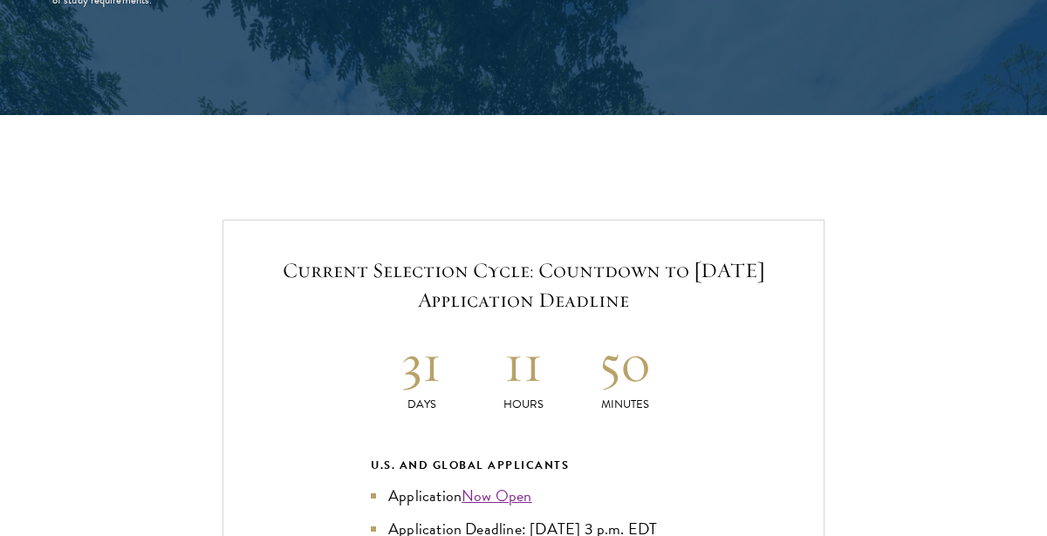
scroll to position [3825, 0]
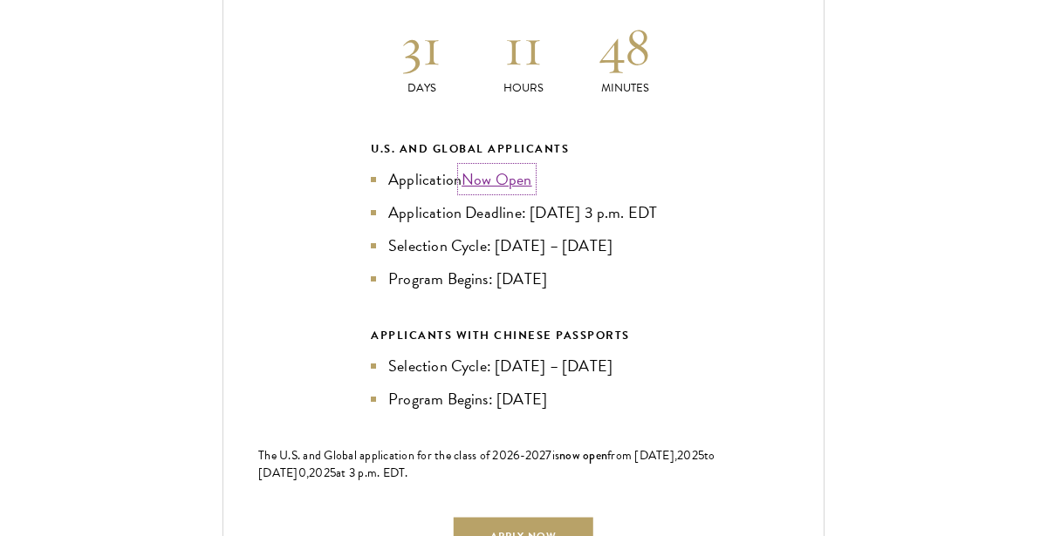
click at [497, 180] on link "Now Open" at bounding box center [496, 179] width 71 height 24
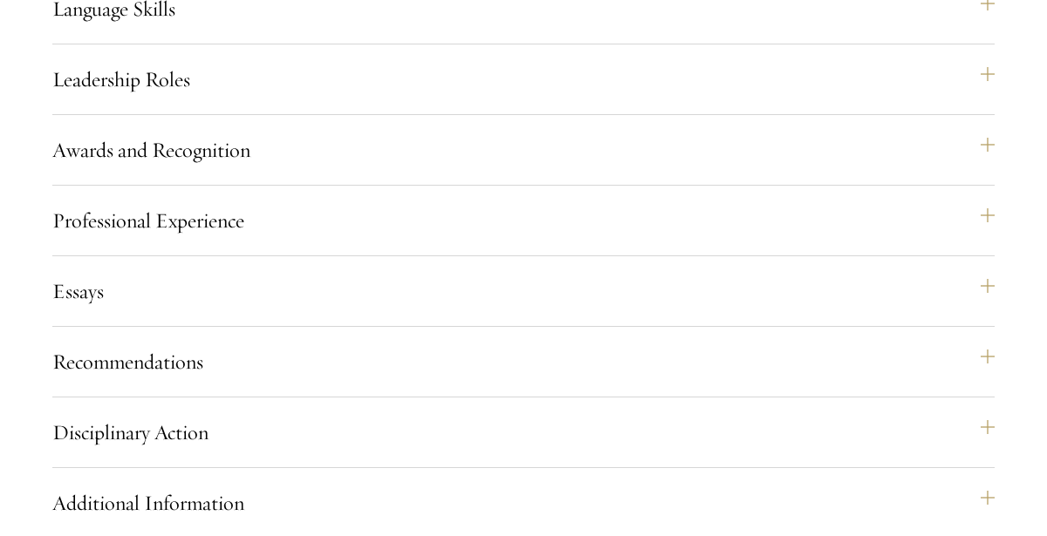
scroll to position [1843, 0]
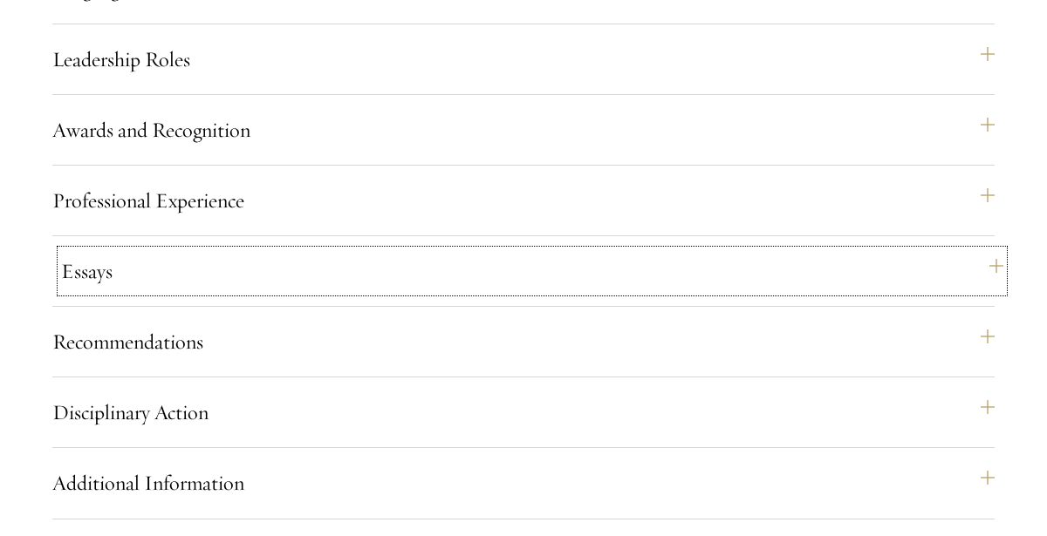
click at [398, 292] on button "Essays" at bounding box center [532, 271] width 942 height 42
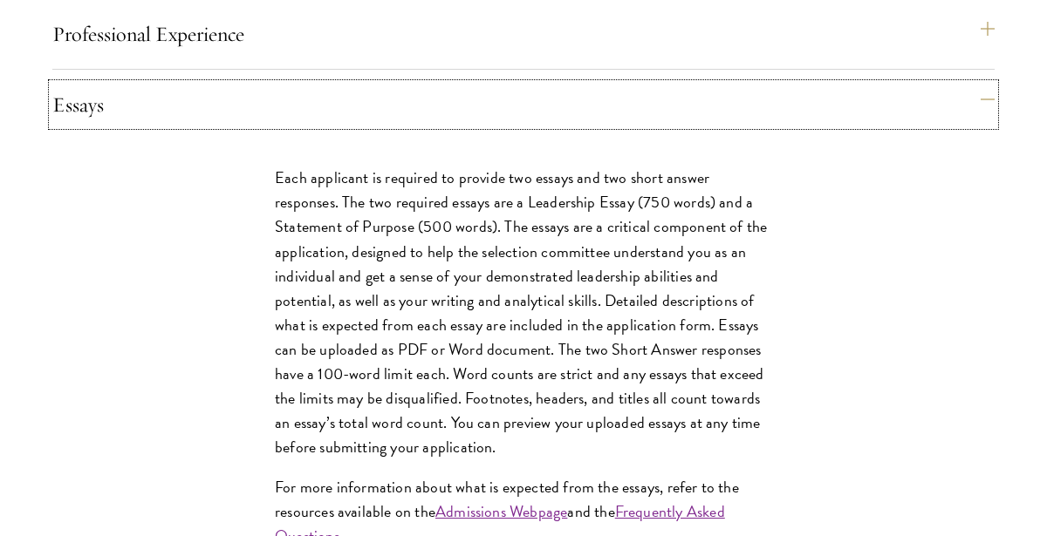
scroll to position [2013, 0]
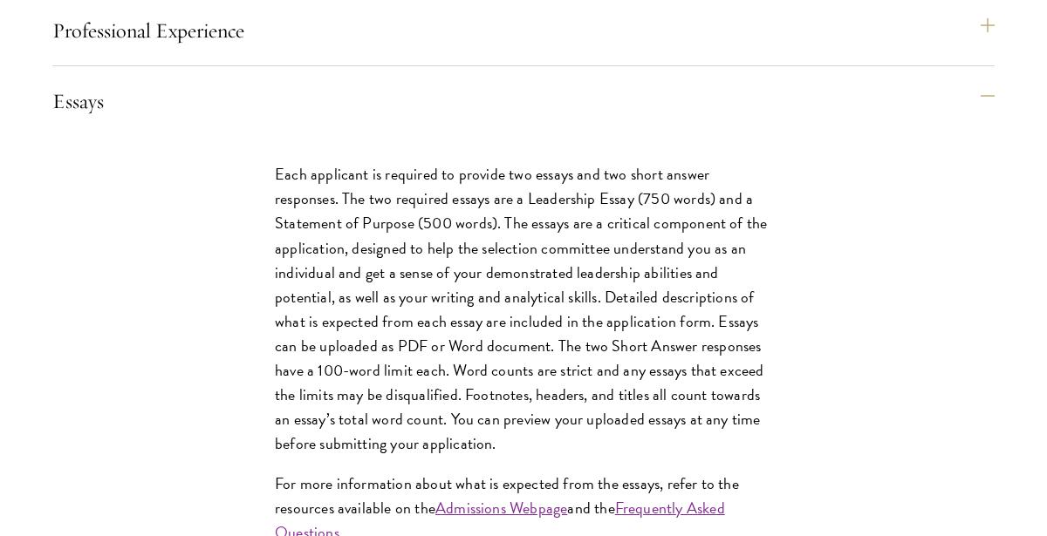
click at [391, 353] on p "Each applicant is required to provide two essays and two short answer responses…" at bounding box center [523, 309] width 497 height 294
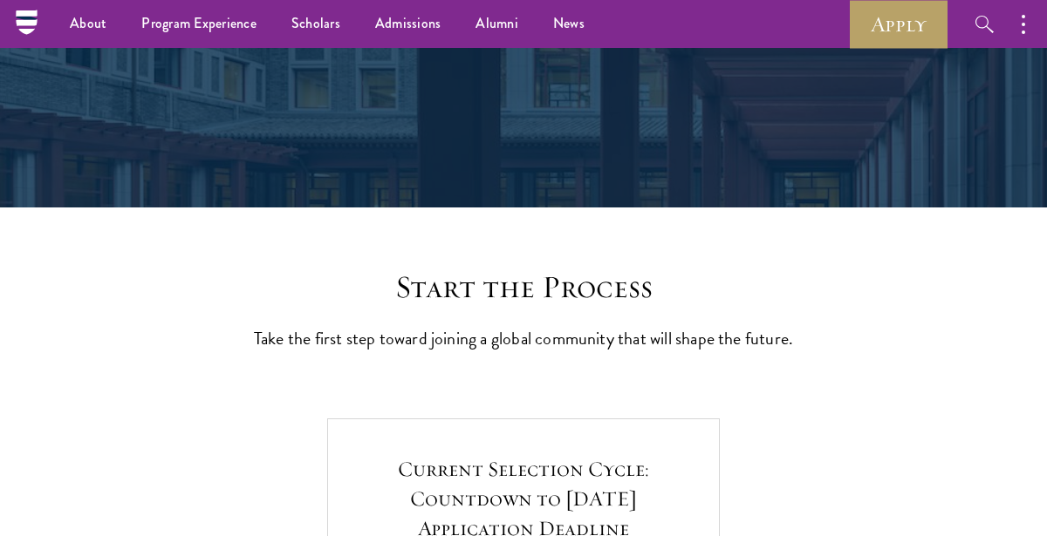
scroll to position [214, 0]
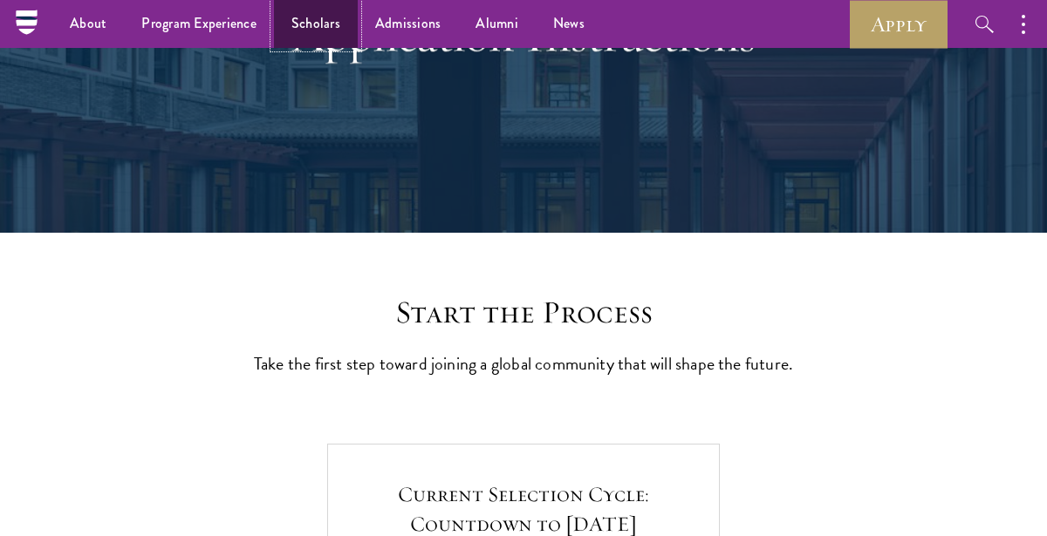
click at [317, 24] on link "Scholars" at bounding box center [316, 24] width 84 height 48
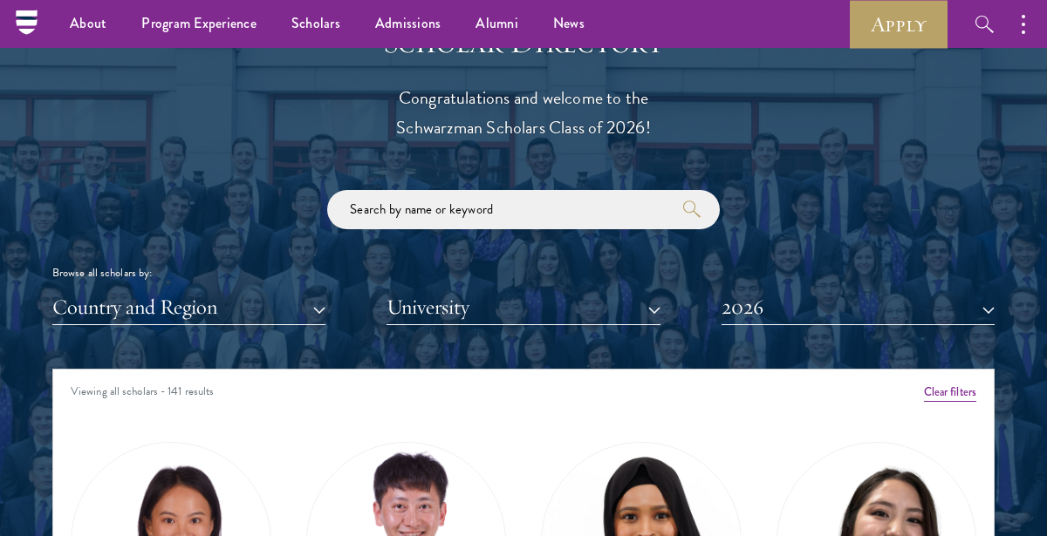
scroll to position [1905, 0]
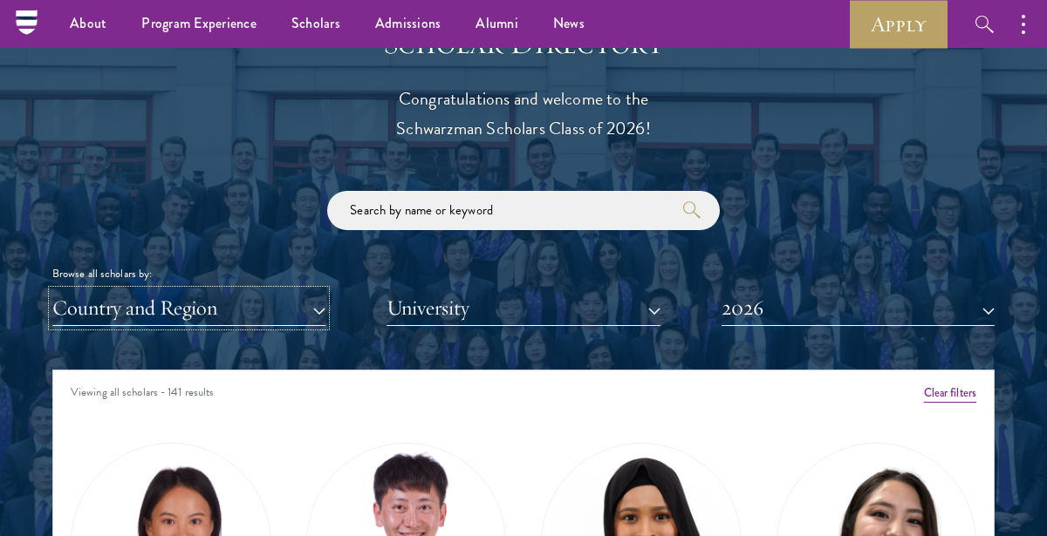
click at [313, 310] on button "Country and Region" at bounding box center [188, 308] width 273 height 36
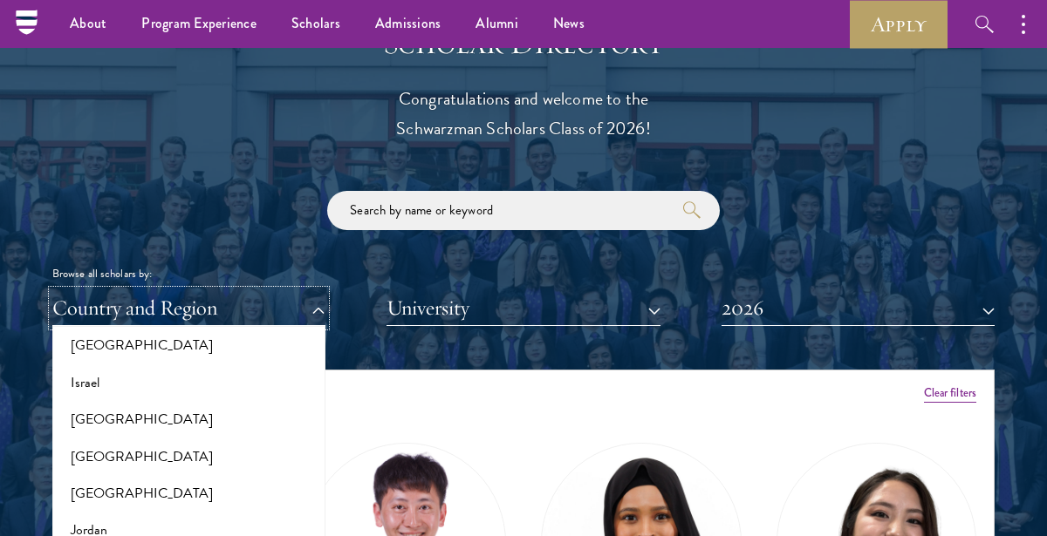
scroll to position [1494, 0]
click at [67, 494] on button "[GEOGRAPHIC_DATA]" at bounding box center [189, 491] width 263 height 37
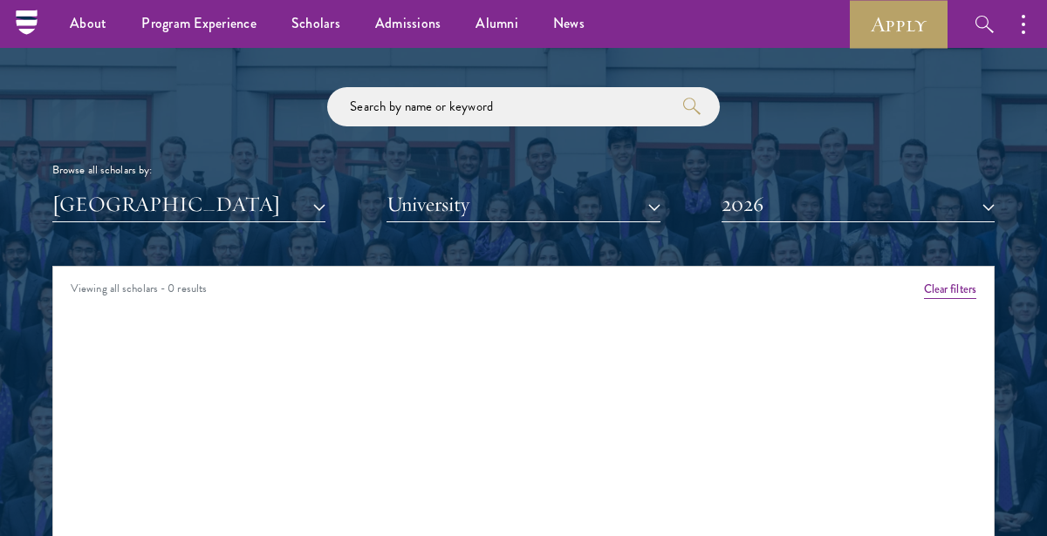
scroll to position [2006, 0]
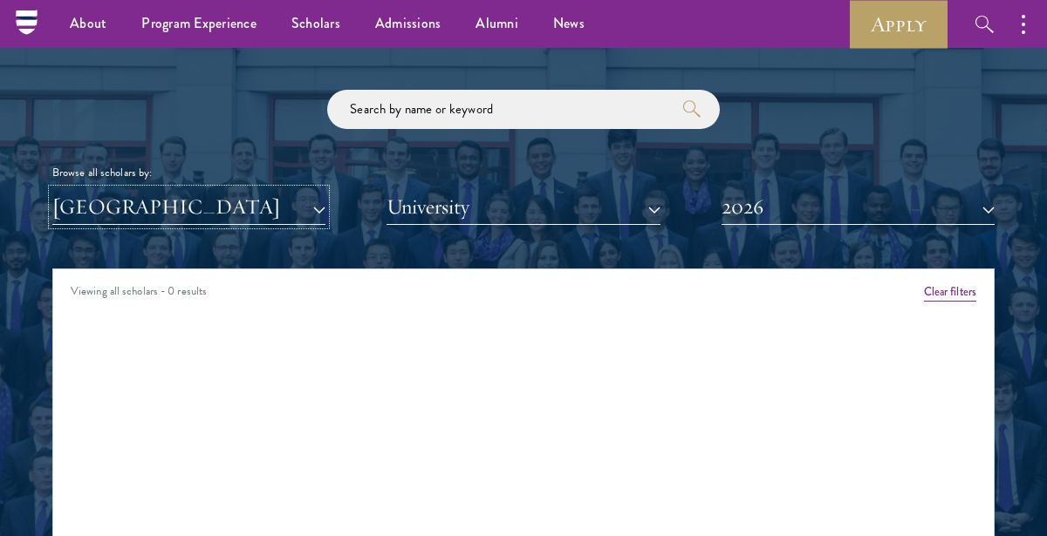
click at [314, 205] on button "[GEOGRAPHIC_DATA]" at bounding box center [188, 207] width 273 height 36
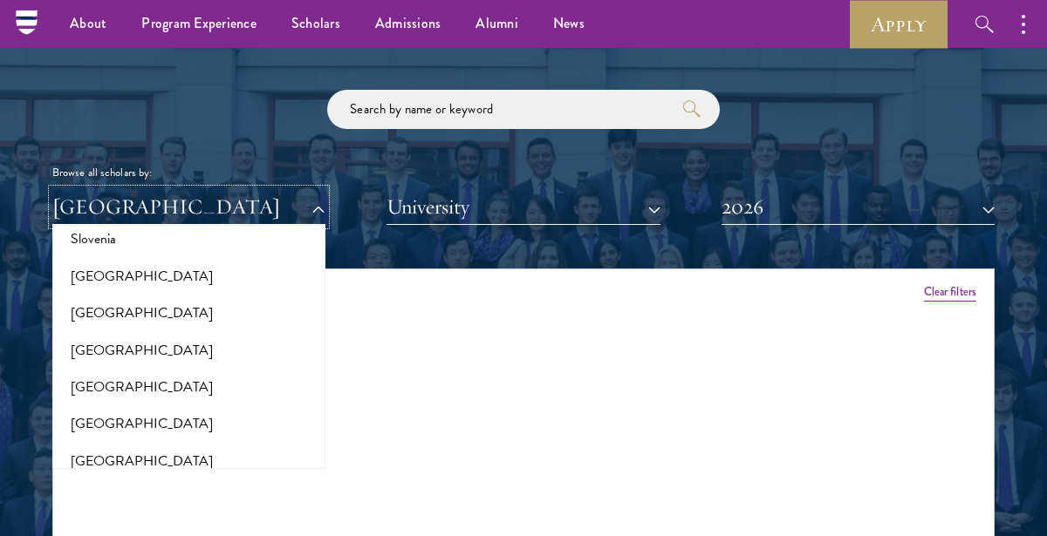
scroll to position [3009, 0]
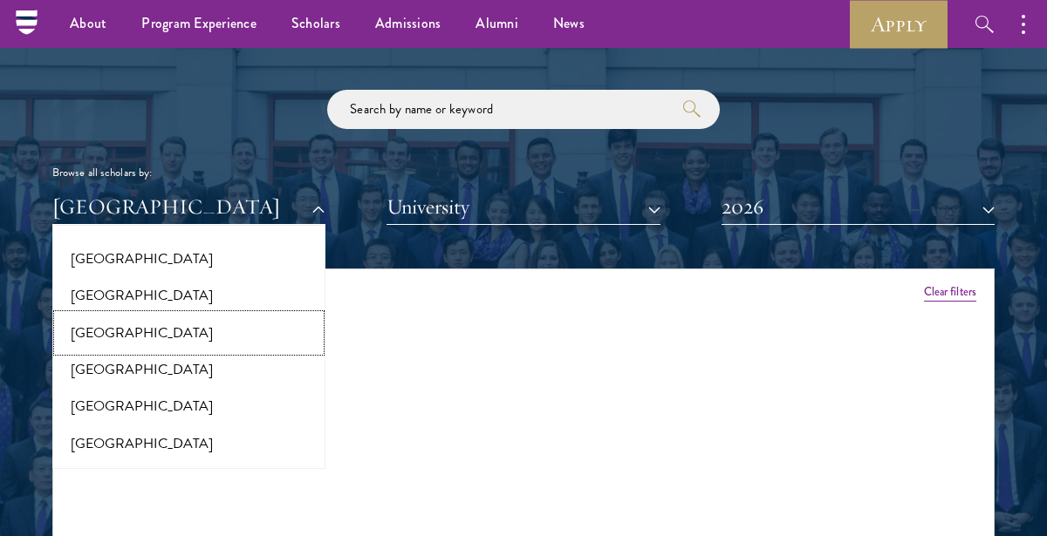
click at [113, 317] on button "[GEOGRAPHIC_DATA]" at bounding box center [189, 333] width 263 height 37
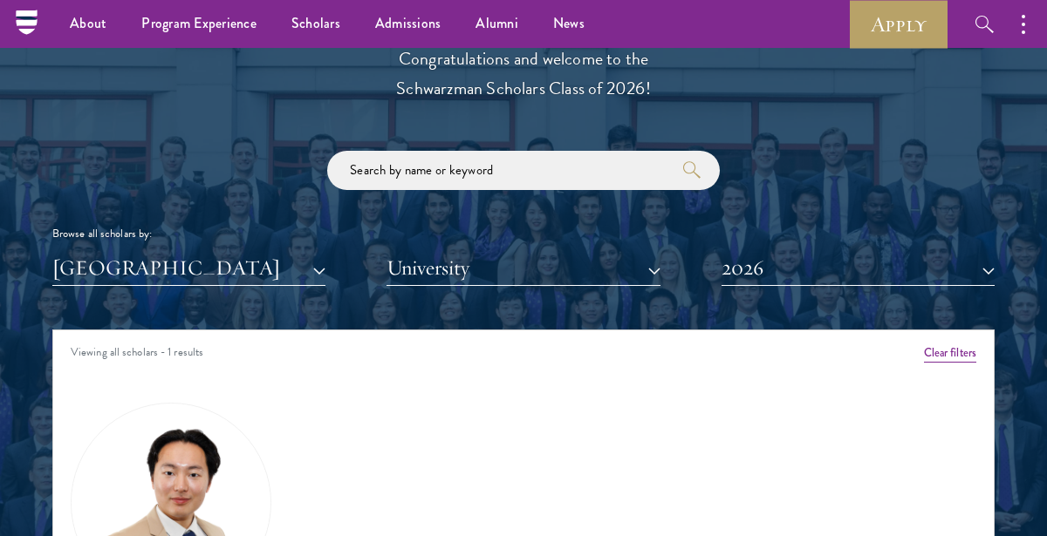
scroll to position [1941, 0]
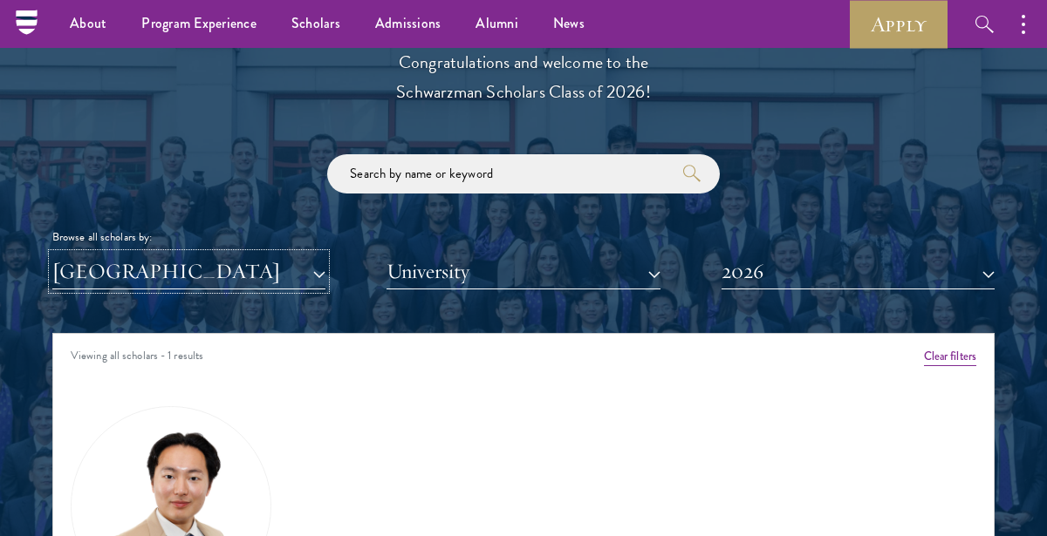
click at [278, 277] on button "[GEOGRAPHIC_DATA]" at bounding box center [188, 272] width 273 height 36
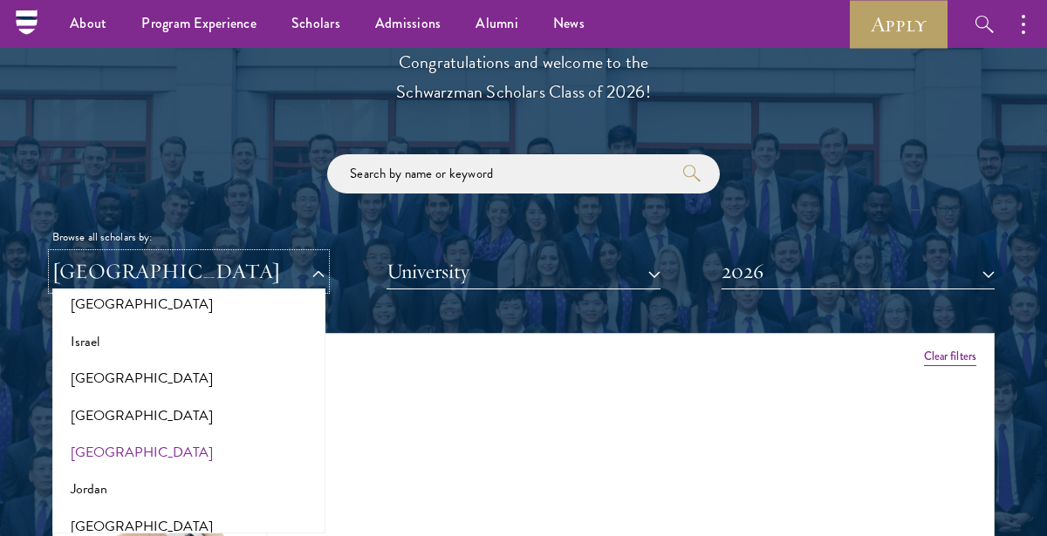
scroll to position [1470, 0]
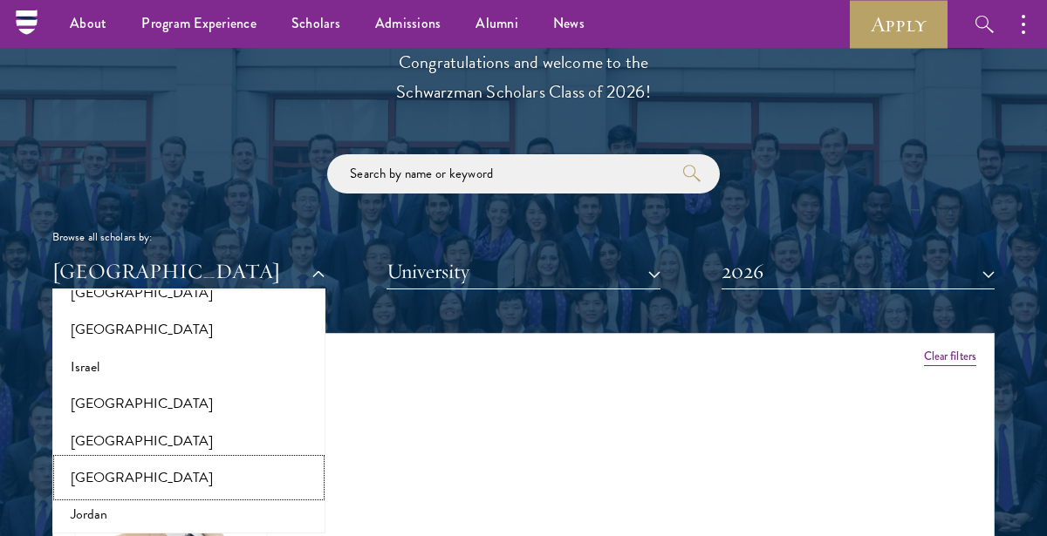
click at [136, 475] on button "[GEOGRAPHIC_DATA]" at bounding box center [189, 478] width 263 height 37
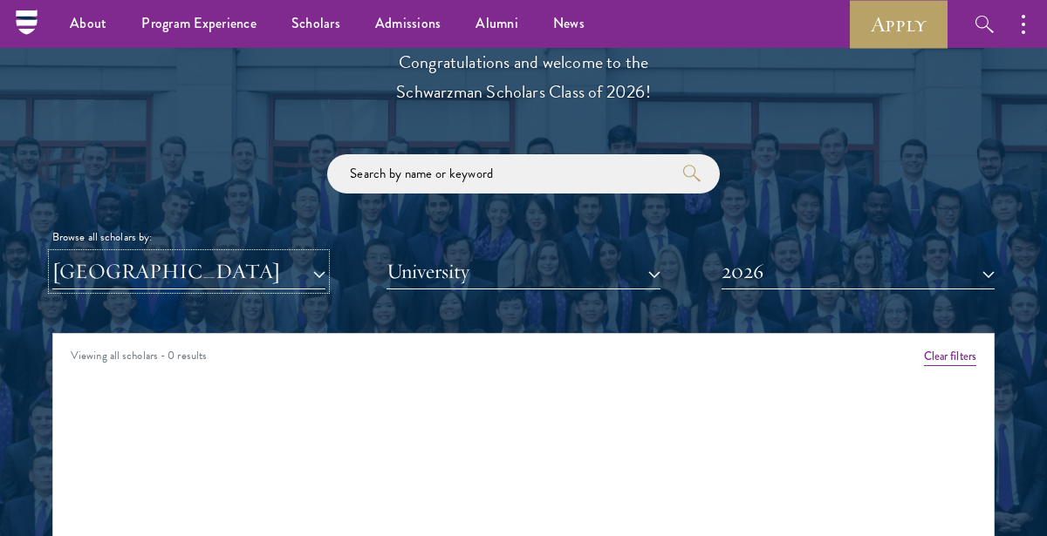
click at [248, 271] on button "[GEOGRAPHIC_DATA]" at bounding box center [188, 272] width 273 height 36
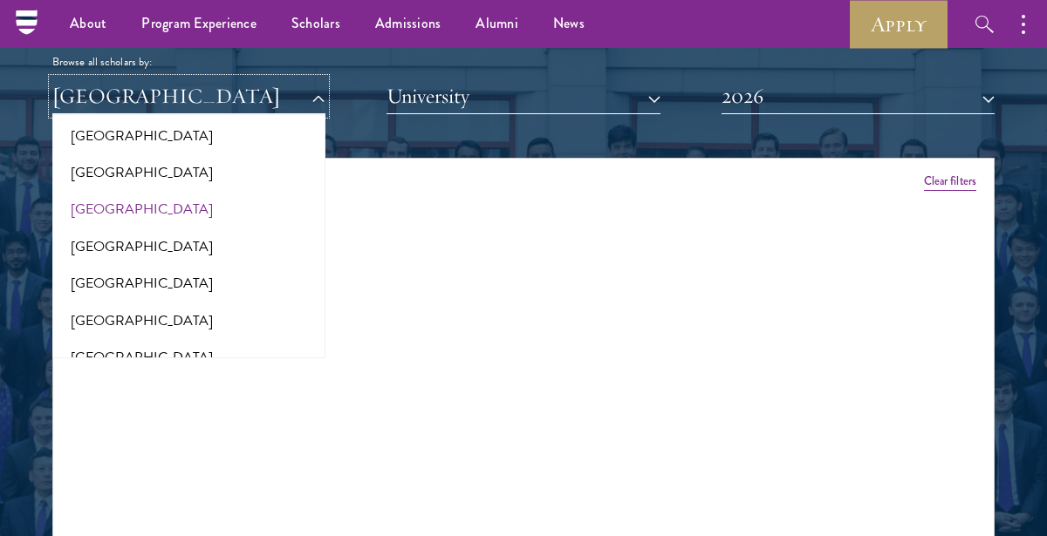
scroll to position [3569, 0]
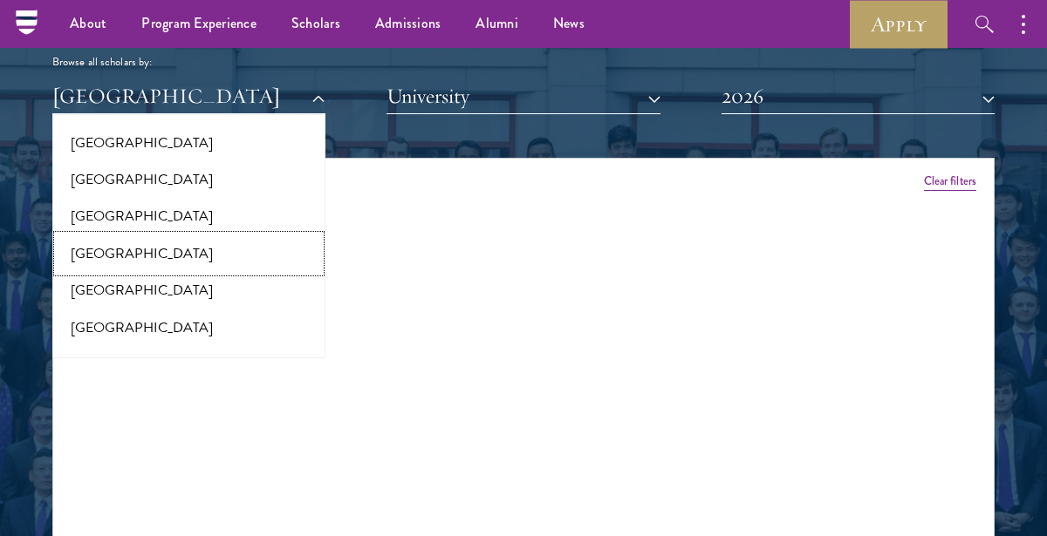
click at [160, 237] on button "[GEOGRAPHIC_DATA]" at bounding box center [189, 253] width 263 height 37
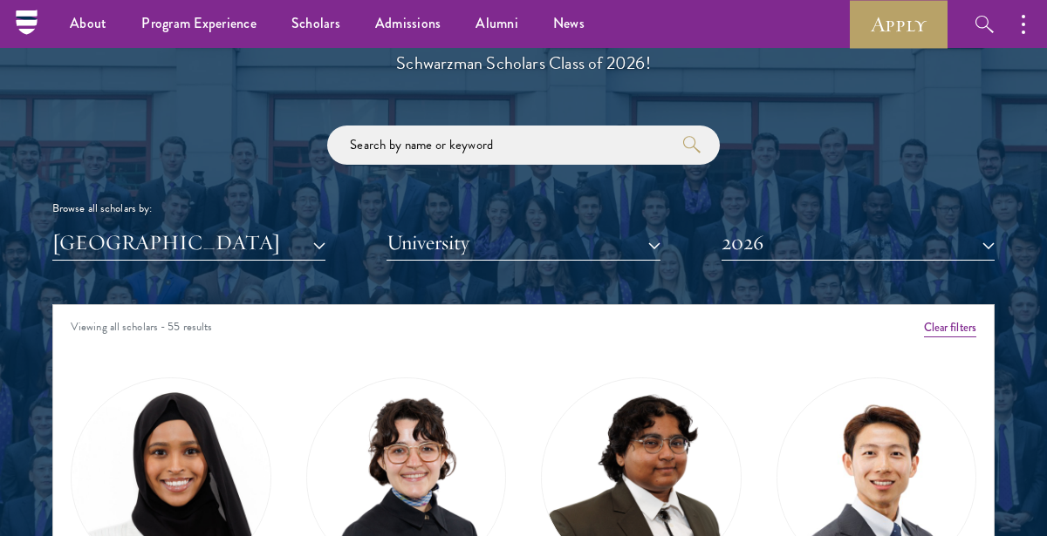
scroll to position [1950, 0]
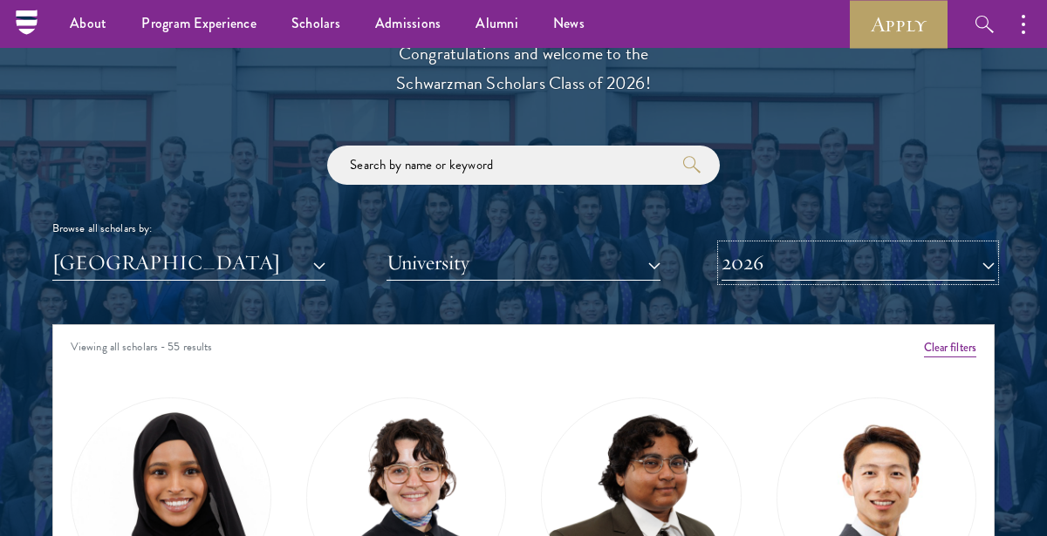
click at [797, 249] on button "2026" at bounding box center [857, 263] width 273 height 36
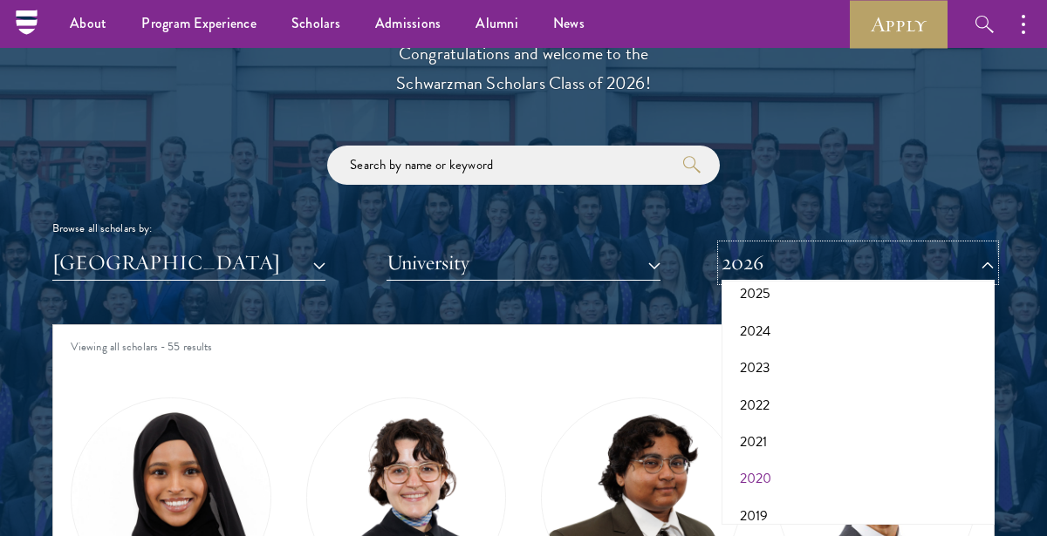
scroll to position [96, 0]
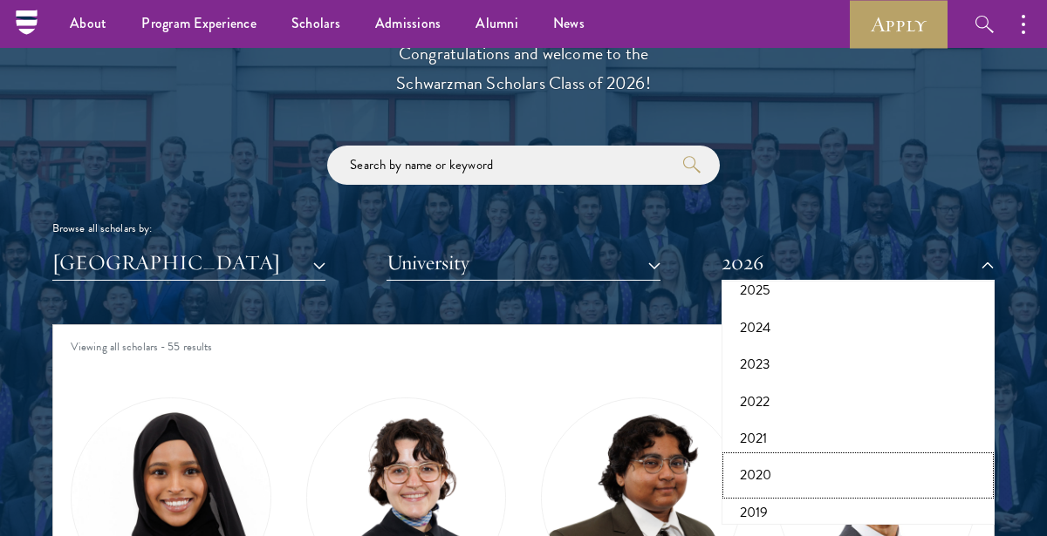
click at [771, 480] on button "2020" at bounding box center [857, 475] width 263 height 37
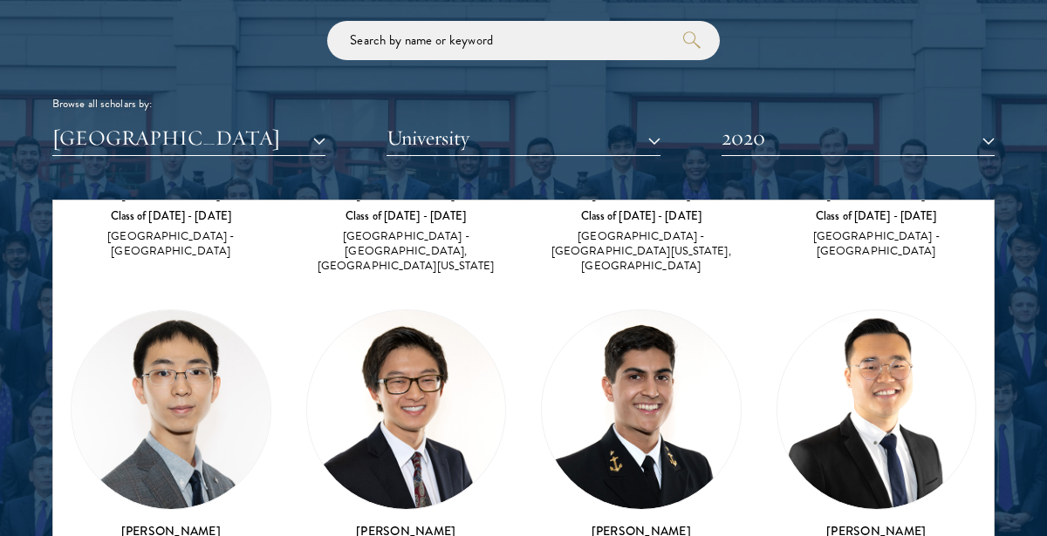
scroll to position [2336, 0]
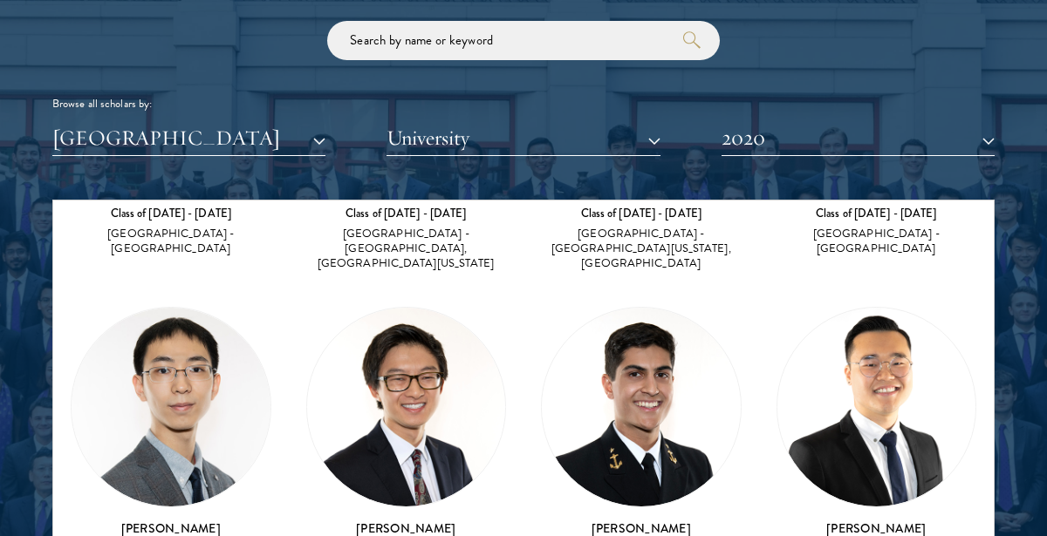
click at [878, 332] on img at bounding box center [876, 407] width 199 height 199
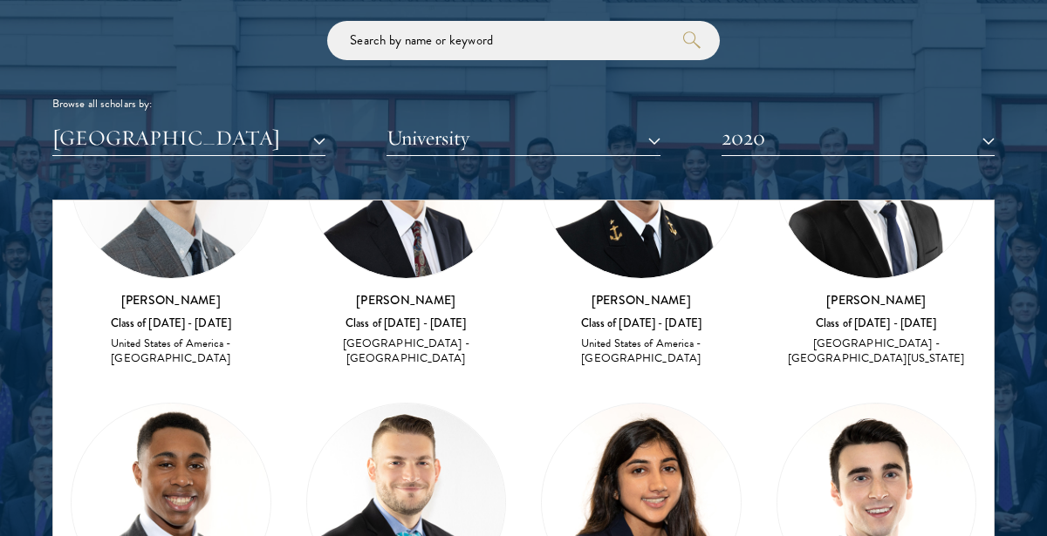
scroll to position [2577, 0]
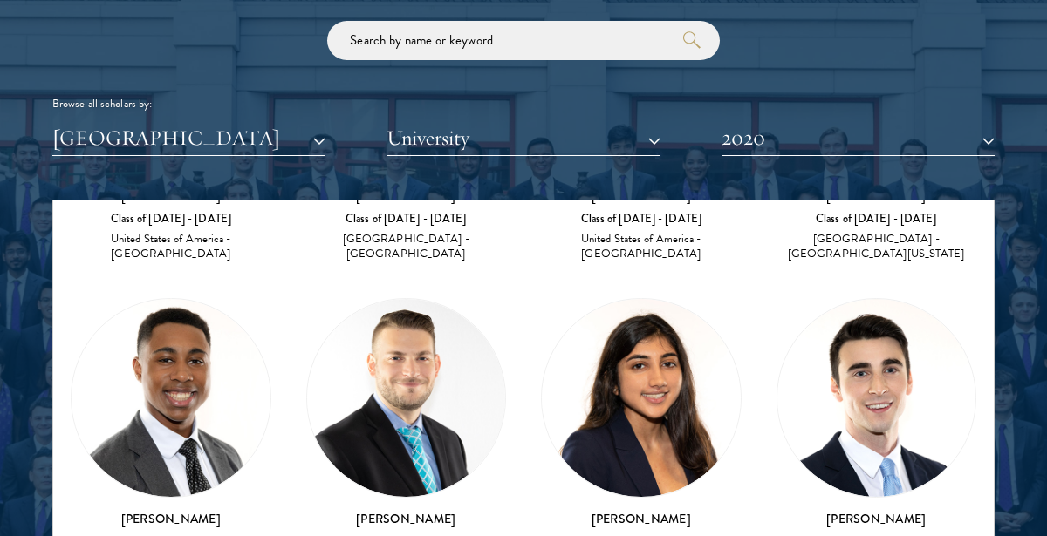
scroll to position [2684, 0]
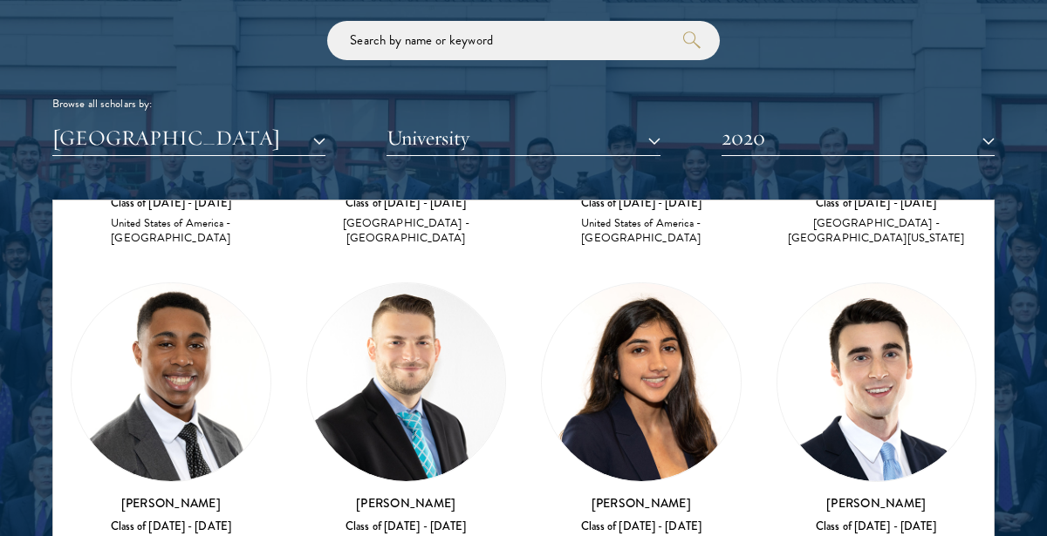
click at [176, 385] on div "[PERSON_NAME][GEOGRAPHIC_DATA] Class of [DATE] - [DATE] [GEOGRAPHIC_DATA] - [GE…" at bounding box center [171, 427] width 201 height 289
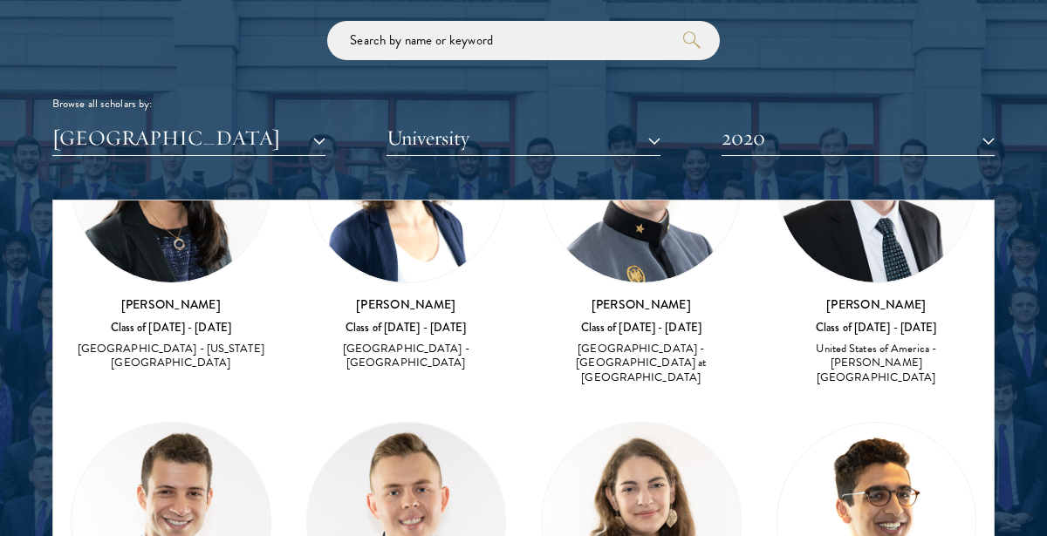
scroll to position [1208, 0]
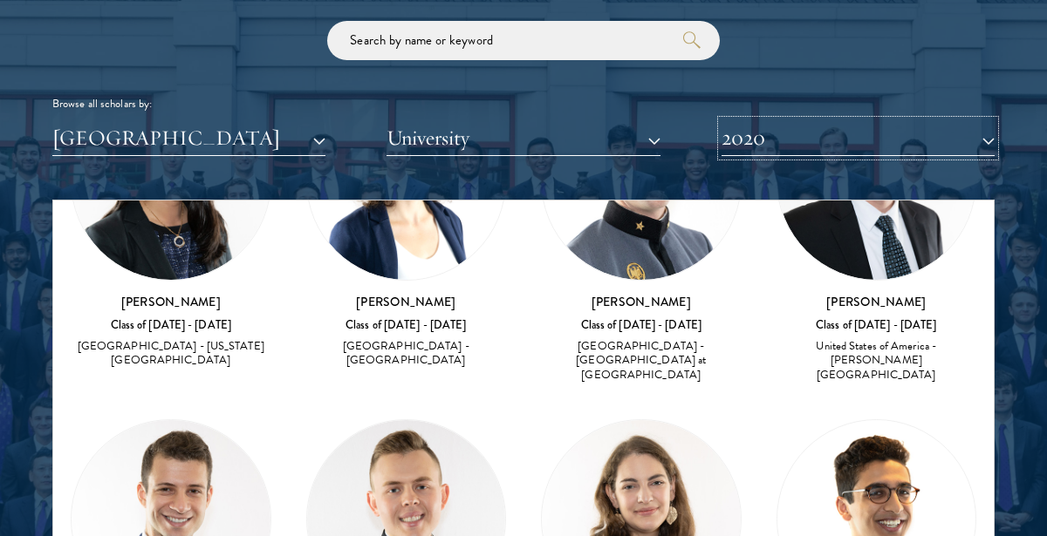
click at [863, 144] on button "2020" at bounding box center [857, 138] width 273 height 36
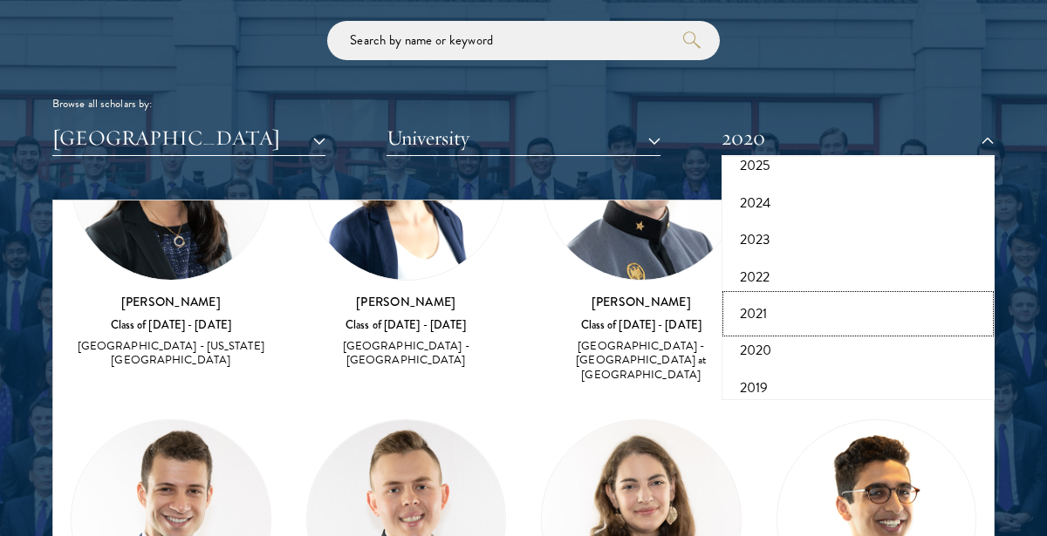
click at [809, 303] on button "2021" at bounding box center [857, 314] width 263 height 37
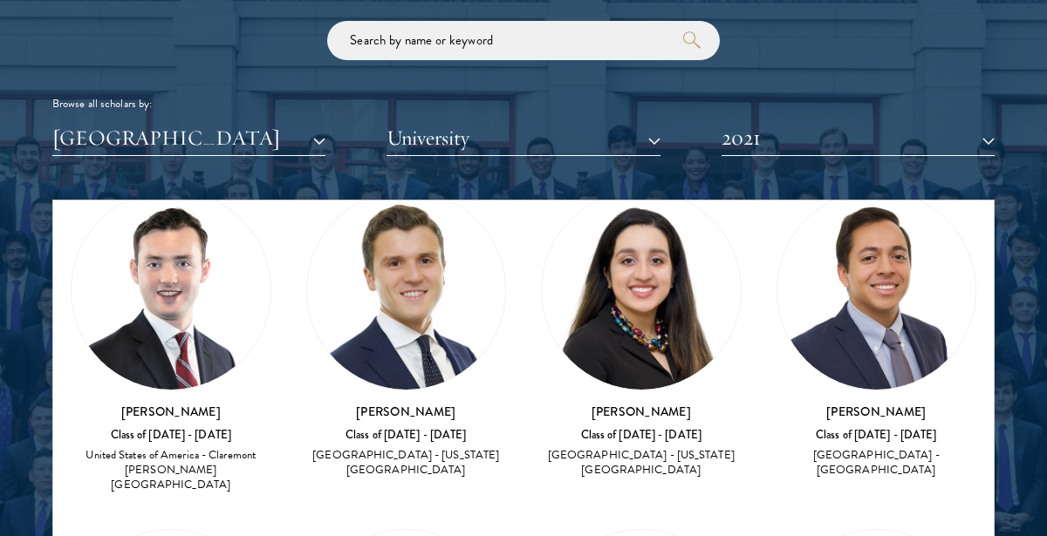
scroll to position [423, 0]
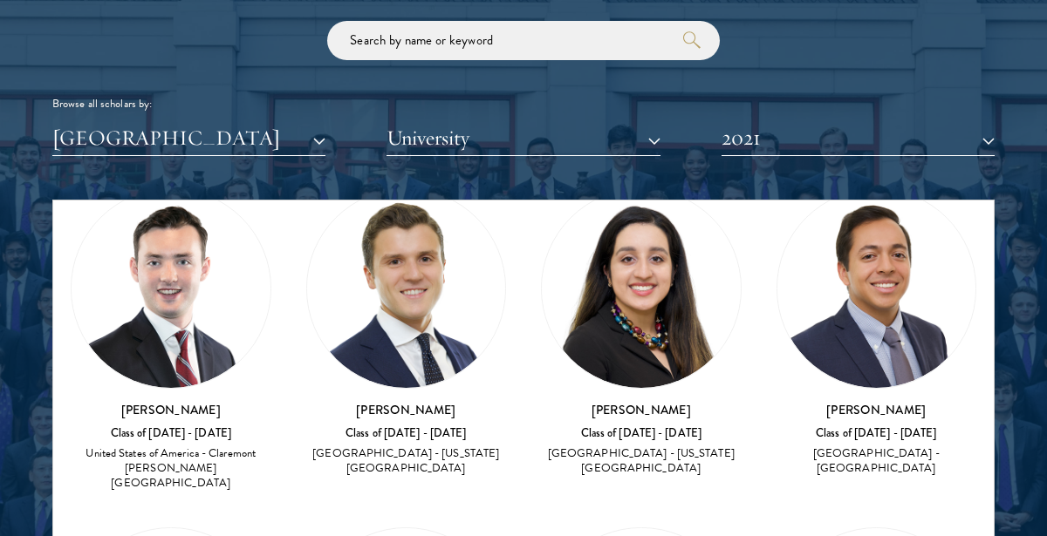
click at [406, 338] on img at bounding box center [406, 288] width 199 height 199
click at [416, 405] on div "[PERSON_NAME] Class of [DATE] - [DATE] [GEOGRAPHIC_DATA] - [US_STATE][GEOGRAPHI…" at bounding box center [406, 439] width 201 height 77
click at [419, 426] on div "Class of [DATE] - [DATE]" at bounding box center [406, 433] width 201 height 15
click at [424, 429] on div "[PERSON_NAME] Class of [DATE] - [DATE] [GEOGRAPHIC_DATA] - [US_STATE][GEOGRAPHI…" at bounding box center [406, 439] width 201 height 77
click at [873, 447] on div "[GEOGRAPHIC_DATA] - [GEOGRAPHIC_DATA]" at bounding box center [876, 462] width 201 height 30
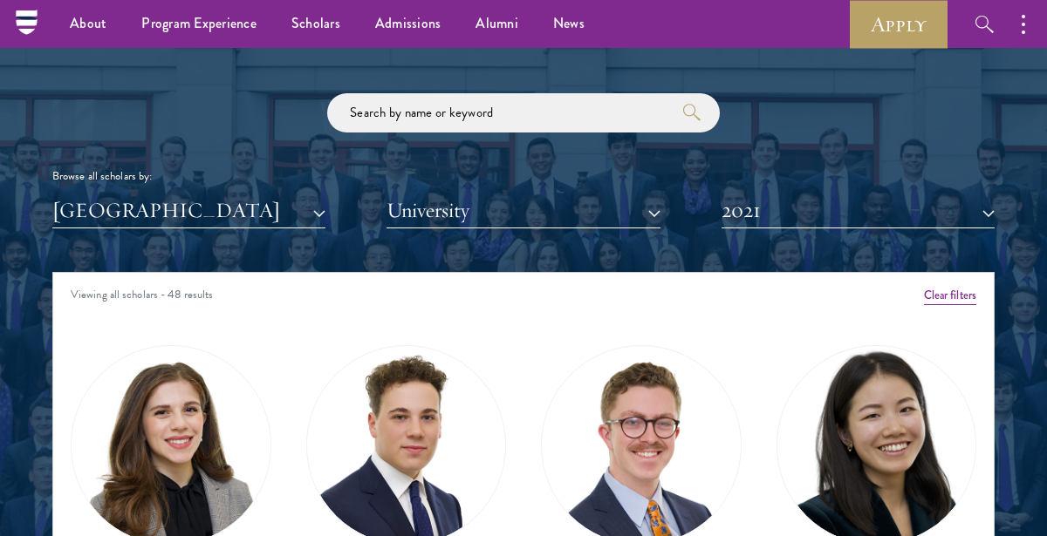
scroll to position [1982, 0]
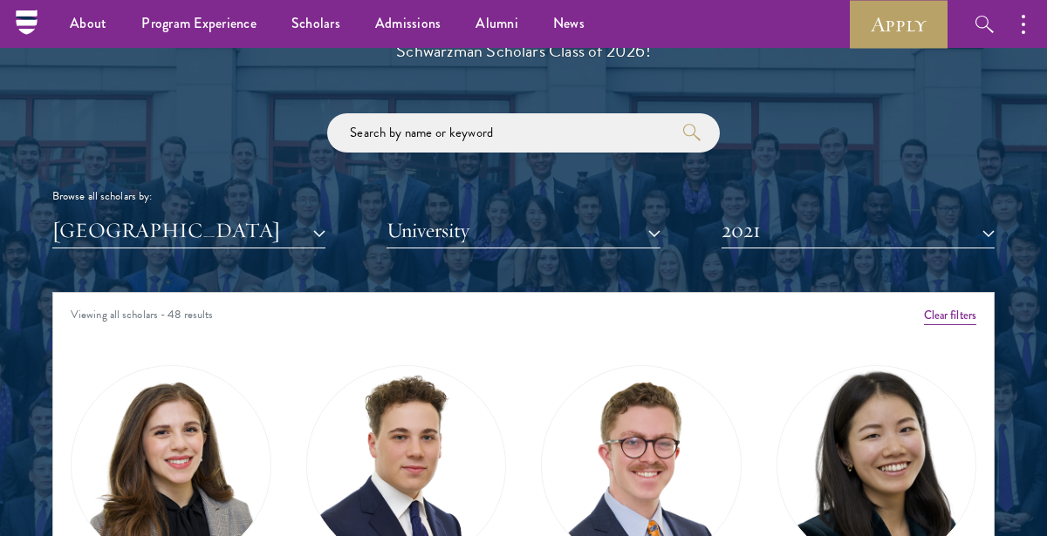
click at [869, 433] on img at bounding box center [876, 465] width 199 height 199
click at [612, 459] on img at bounding box center [641, 465] width 199 height 199
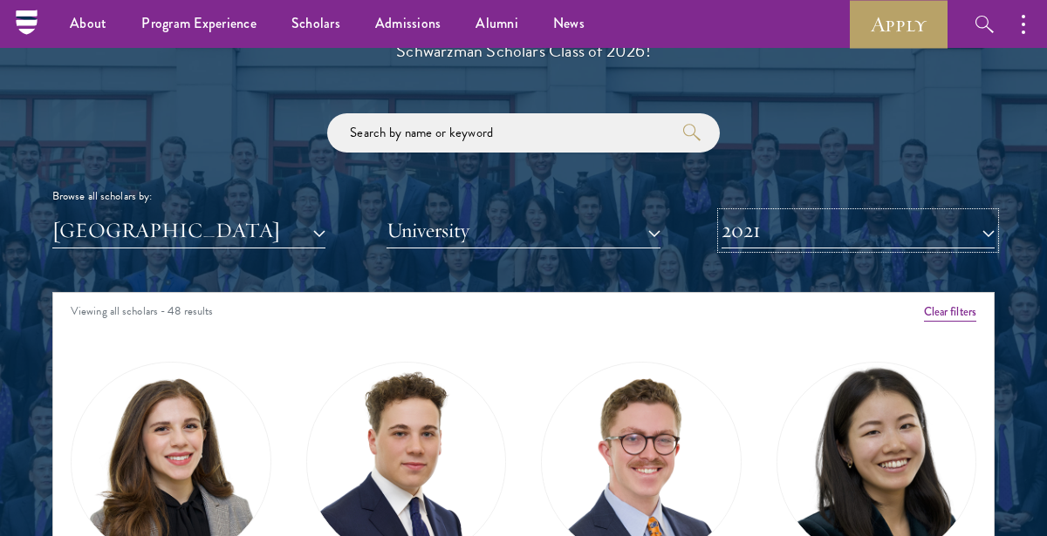
click at [822, 235] on button "2021" at bounding box center [857, 231] width 273 height 36
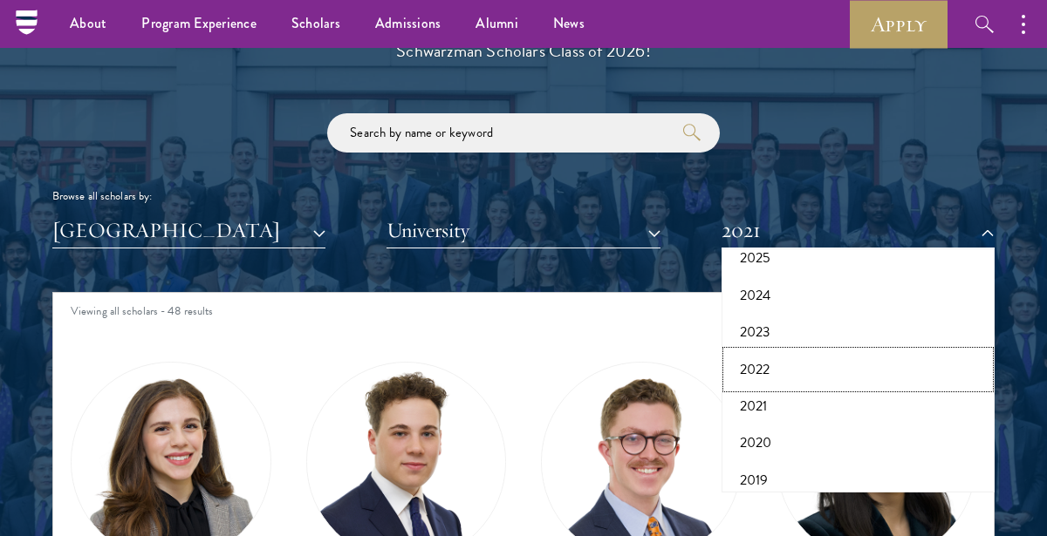
click at [788, 365] on button "2022" at bounding box center [857, 369] width 263 height 37
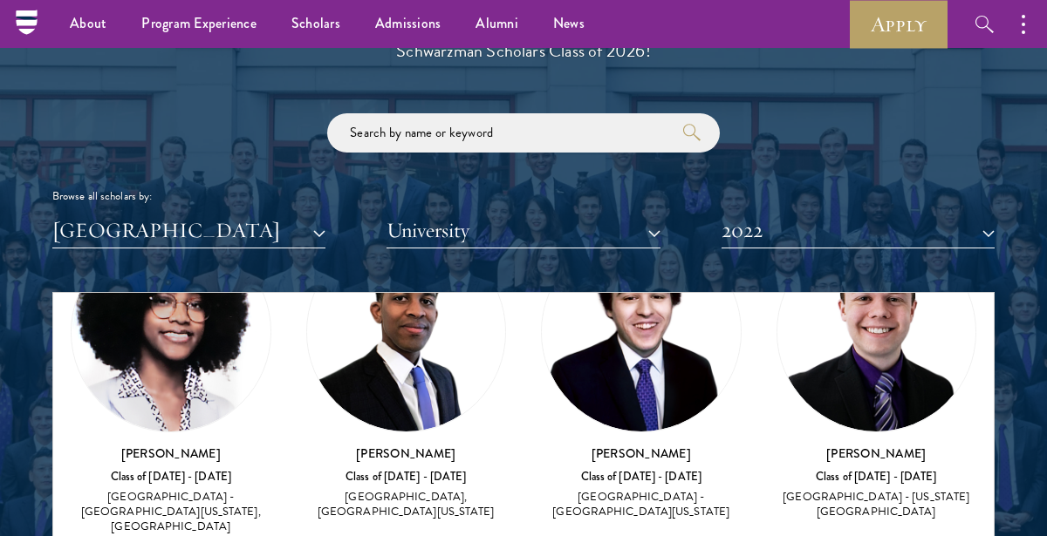
scroll to position [144, 0]
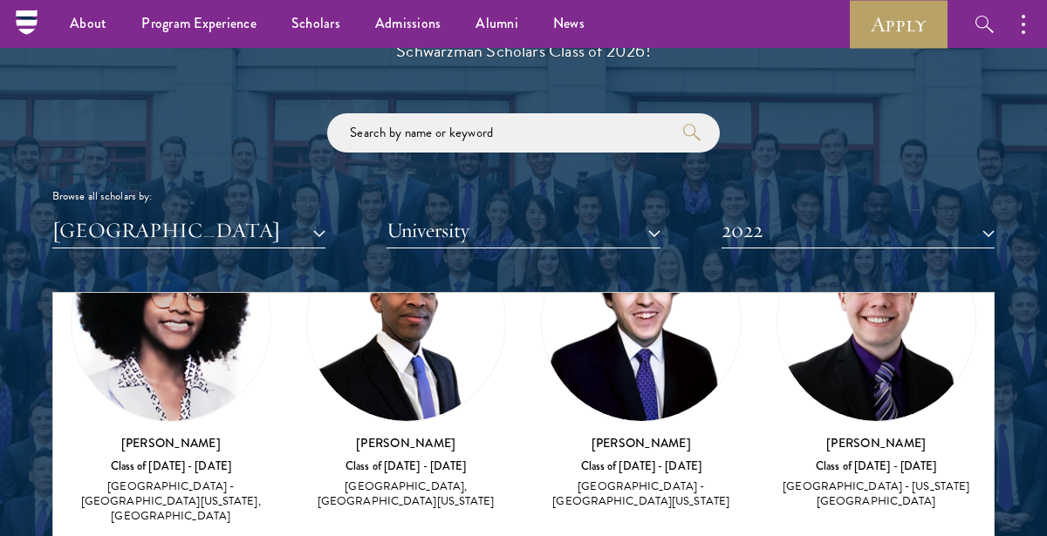
click at [654, 405] on img at bounding box center [641, 321] width 199 height 199
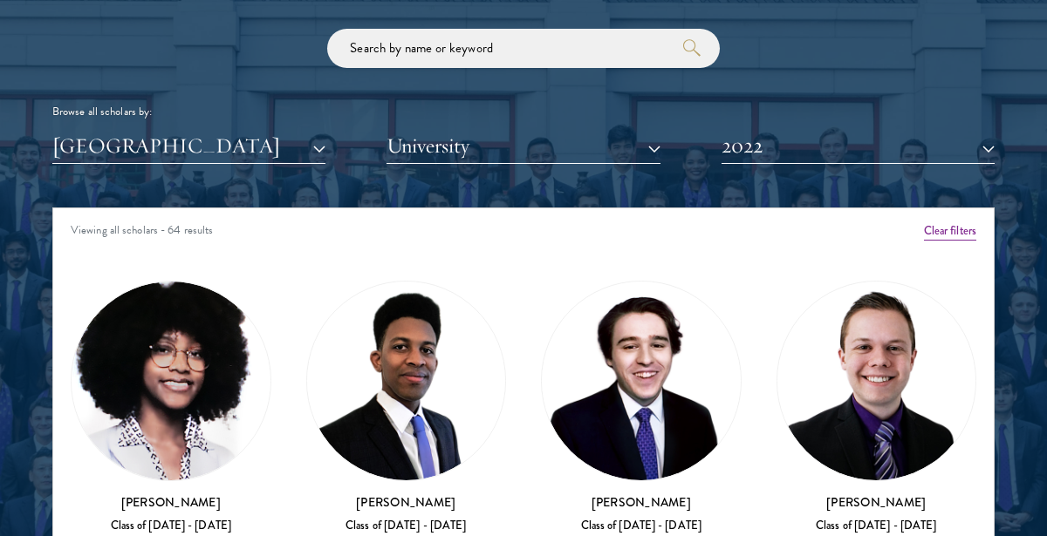
scroll to position [2070, 0]
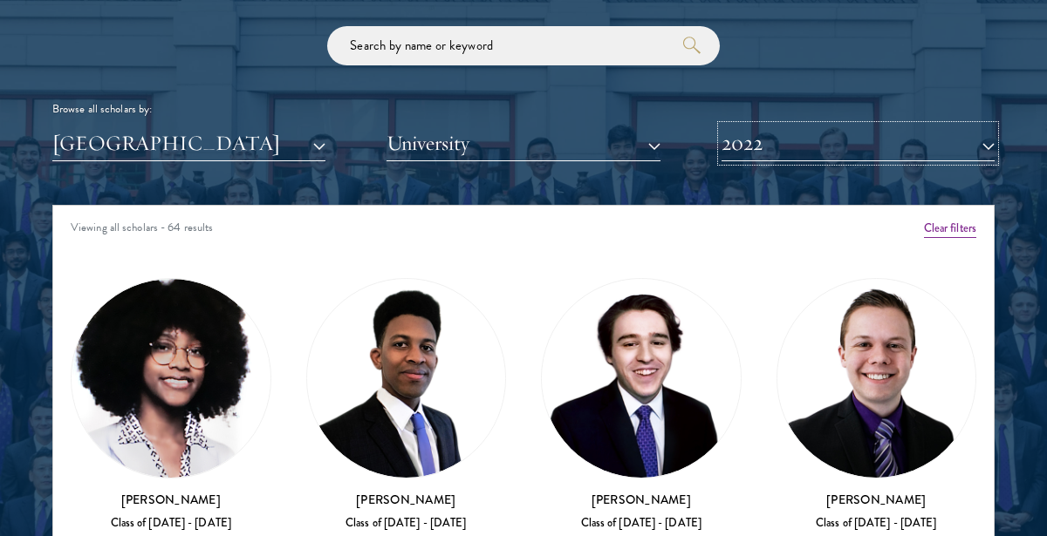
click at [832, 156] on button "2022" at bounding box center [857, 144] width 273 height 36
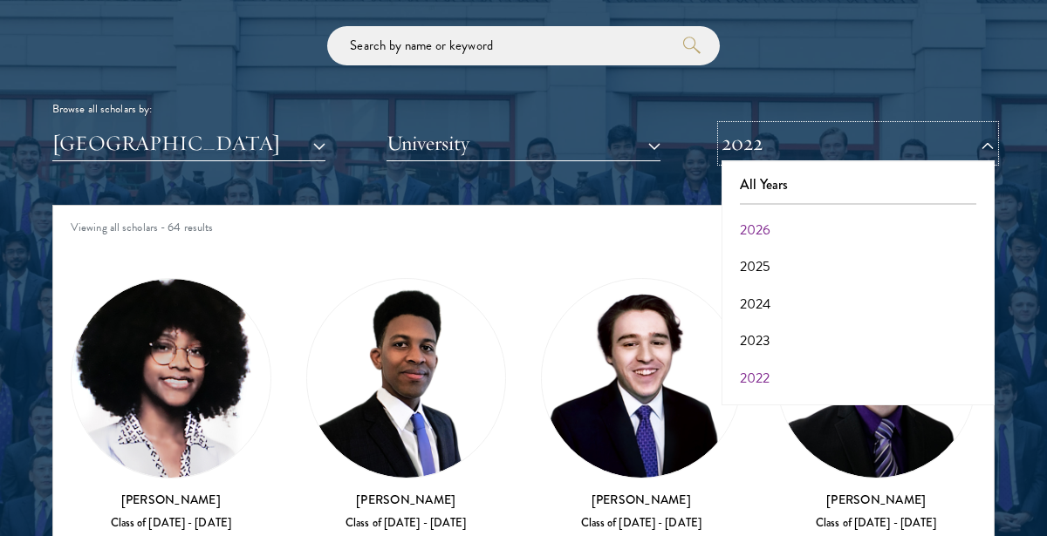
scroll to position [3, 0]
click at [784, 328] on button "2023" at bounding box center [857, 338] width 263 height 37
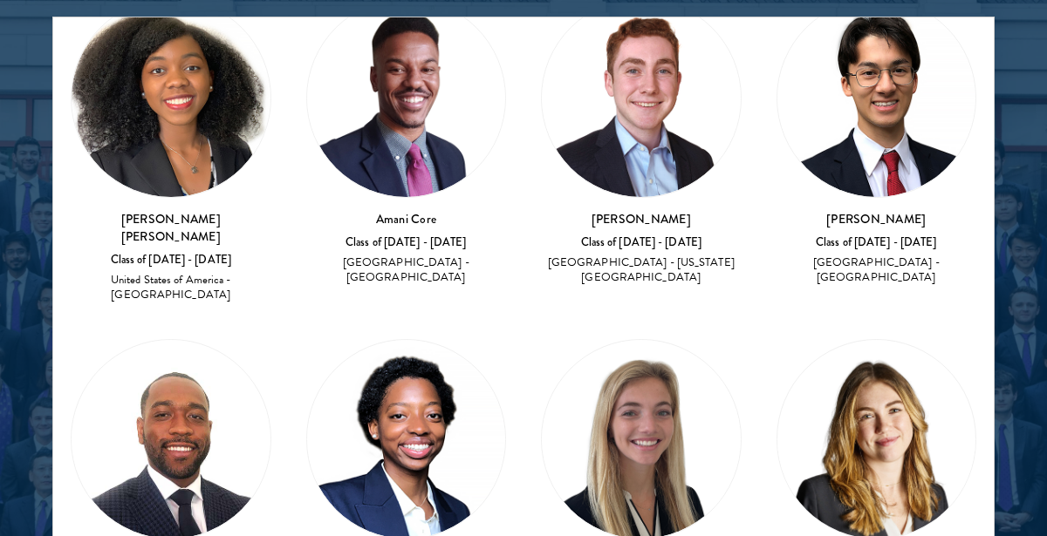
scroll to position [780, 0]
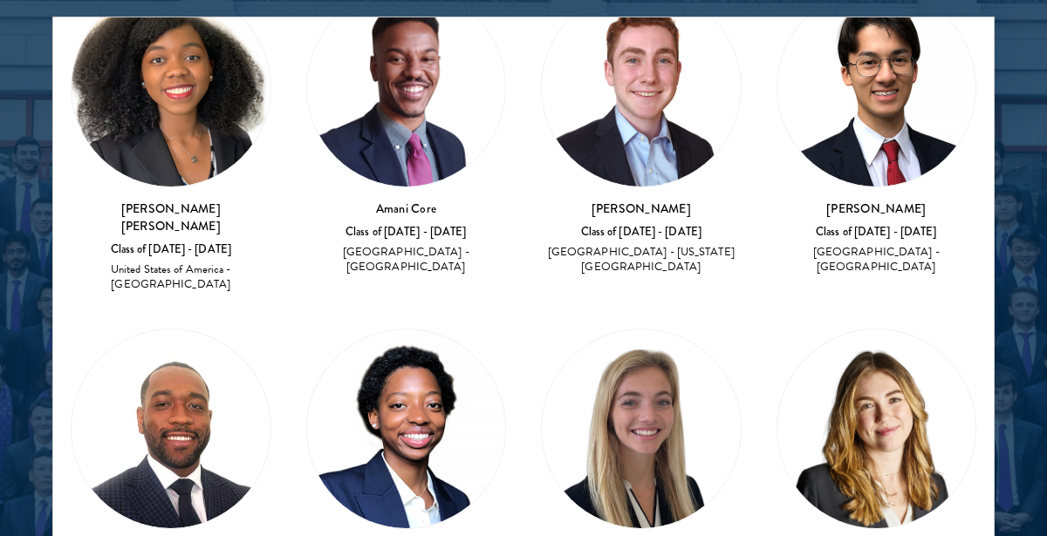
click at [651, 474] on img at bounding box center [641, 429] width 199 height 199
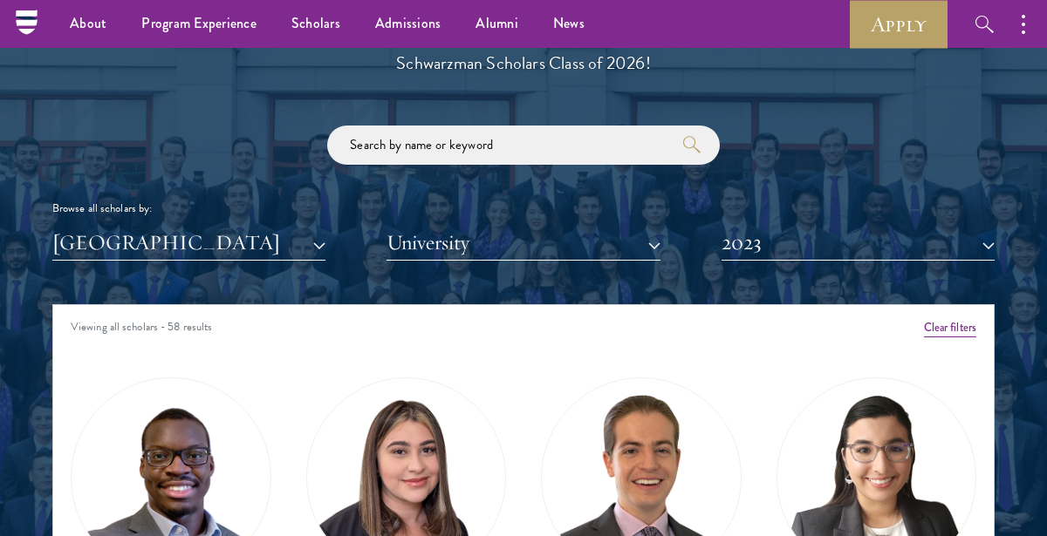
scroll to position [1956, 0]
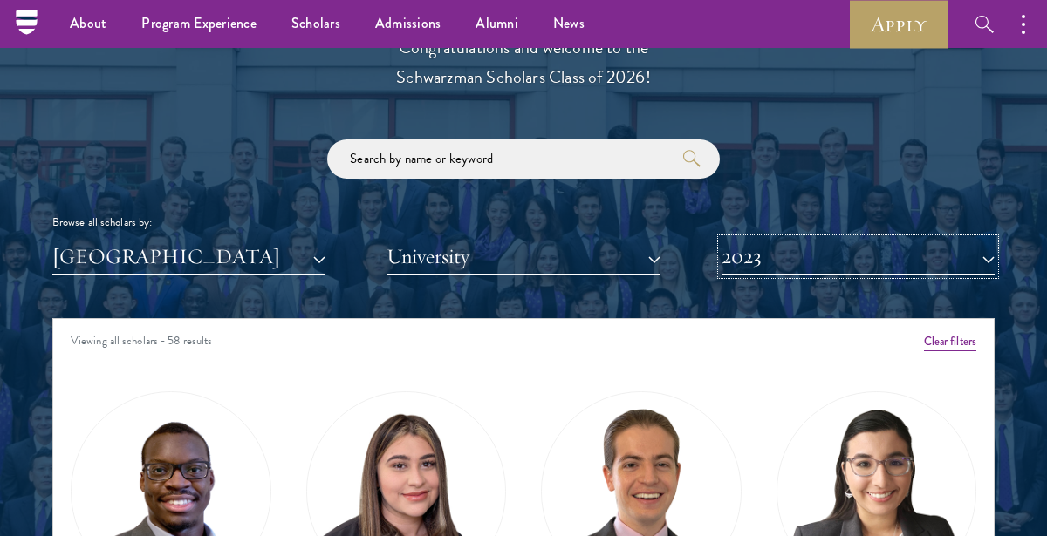
click at [800, 256] on button "2023" at bounding box center [857, 257] width 273 height 36
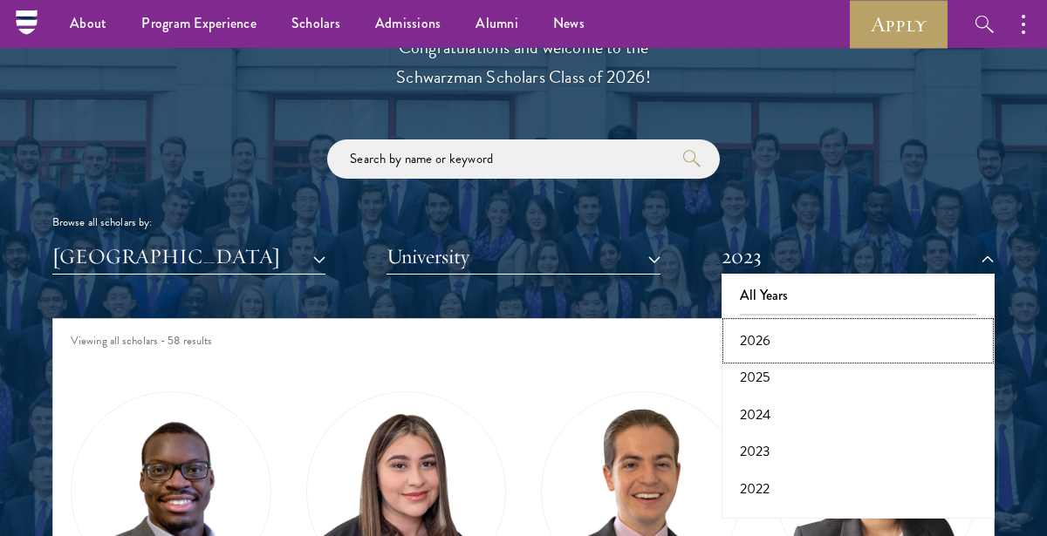
click at [779, 342] on button "2026" at bounding box center [857, 341] width 263 height 37
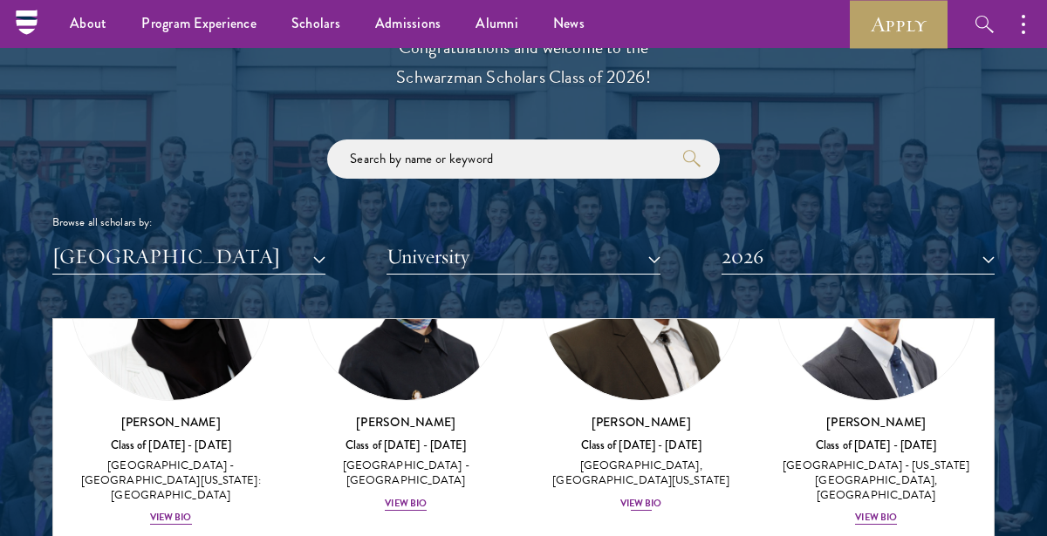
scroll to position [192, 0]
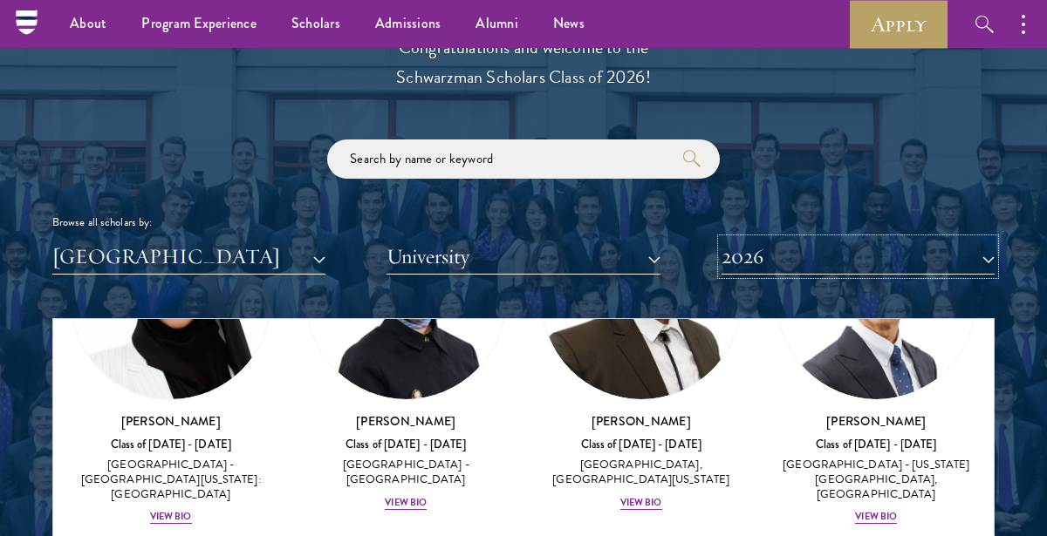
click at [787, 255] on button "2026" at bounding box center [857, 257] width 273 height 36
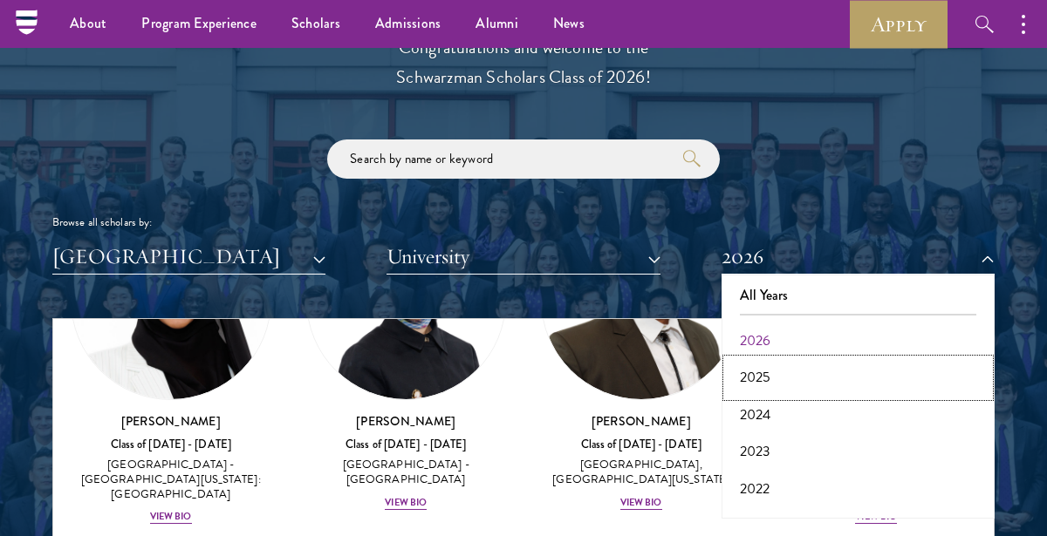
click at [781, 380] on button "2025" at bounding box center [857, 377] width 263 height 37
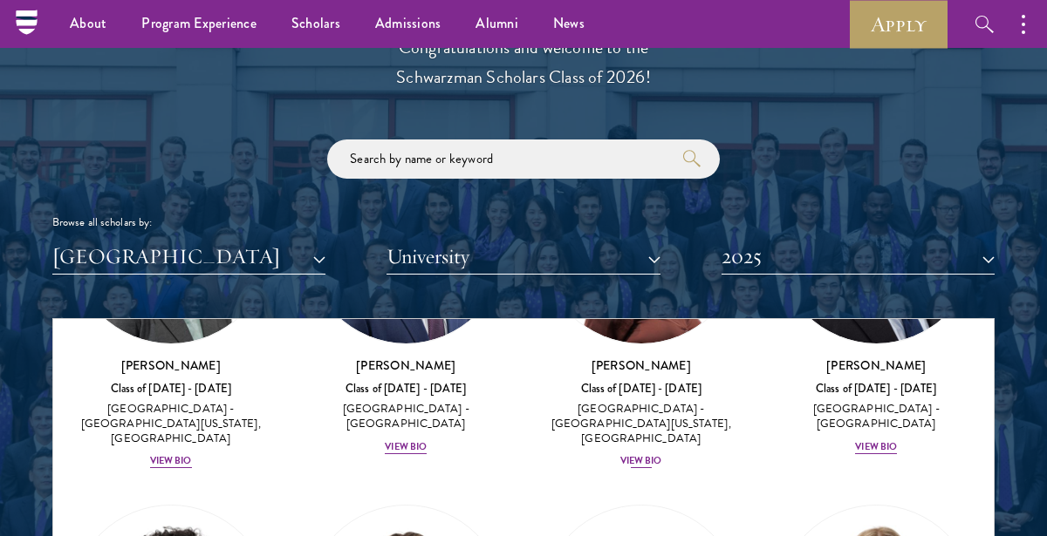
scroll to position [249, 0]
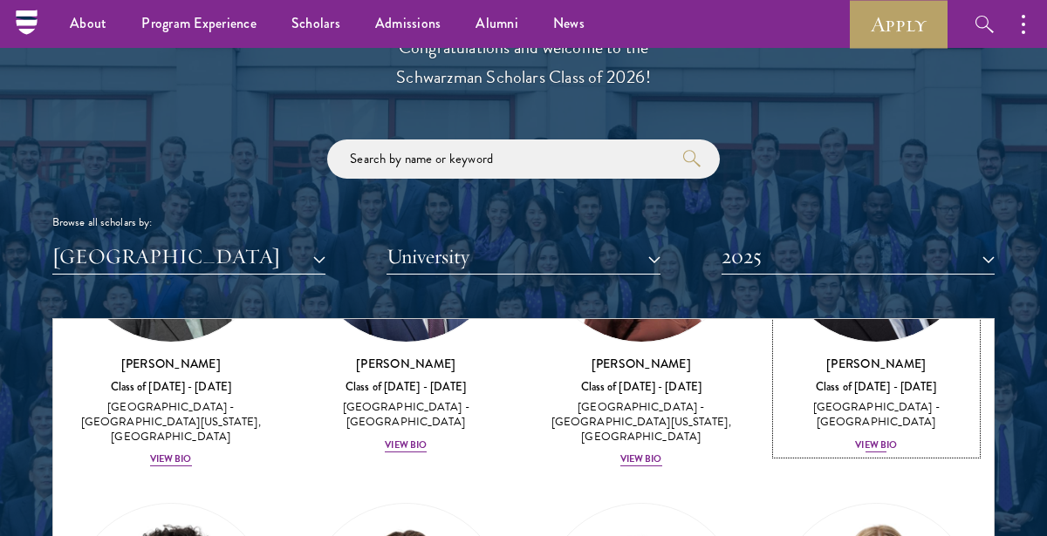
click at [879, 447] on div "View Bio" at bounding box center [876, 446] width 42 height 14
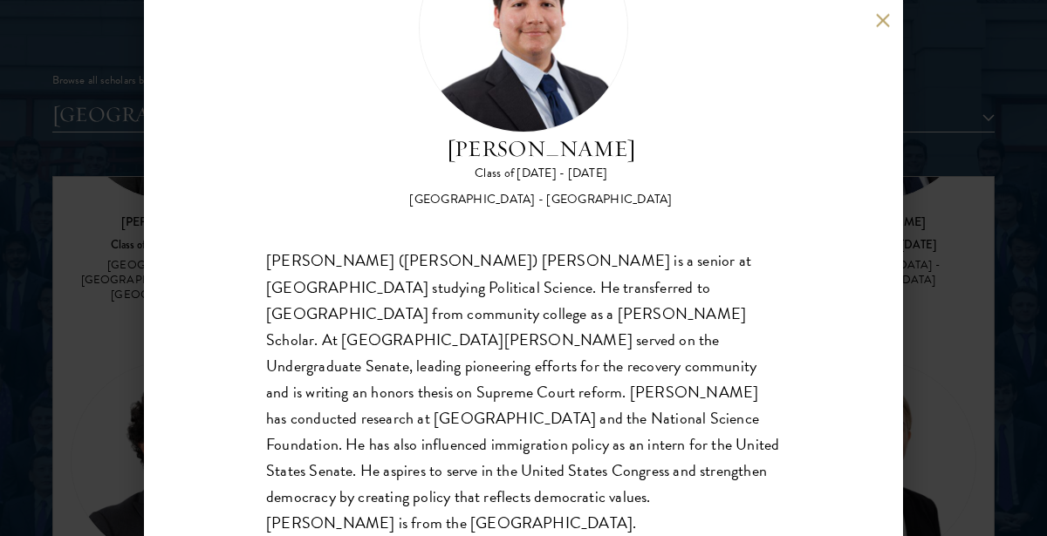
scroll to position [2100, 0]
click at [875, 29] on div "[PERSON_NAME] Class of [DATE] - [DATE] [GEOGRAPHIC_DATA] - [GEOGRAPHIC_DATA] [P…" at bounding box center [523, 268] width 759 height 536
click at [879, 24] on button at bounding box center [882, 20] width 15 height 15
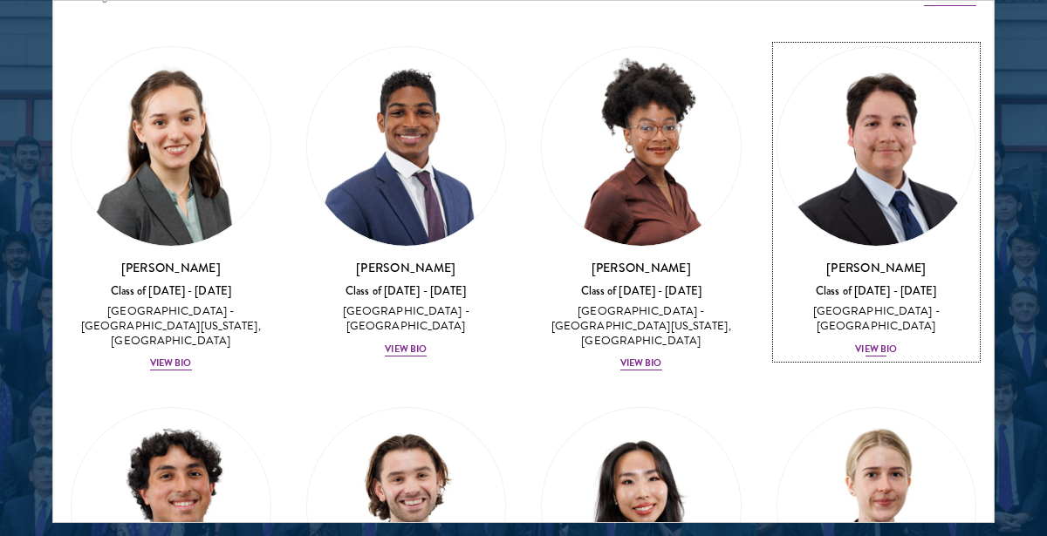
scroll to position [31, 0]
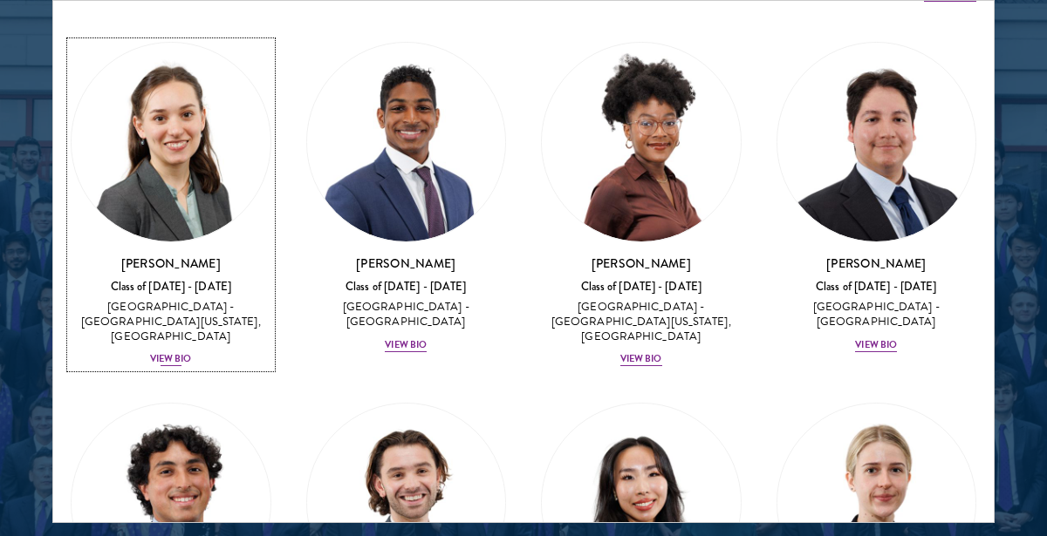
click at [176, 352] on div "View Bio" at bounding box center [171, 359] width 42 height 14
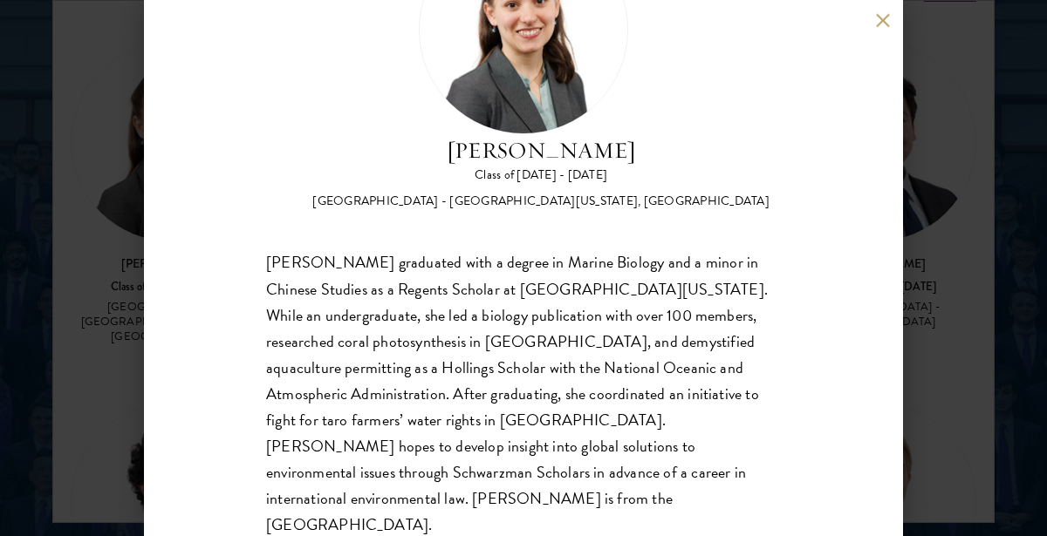
scroll to position [129, 0]
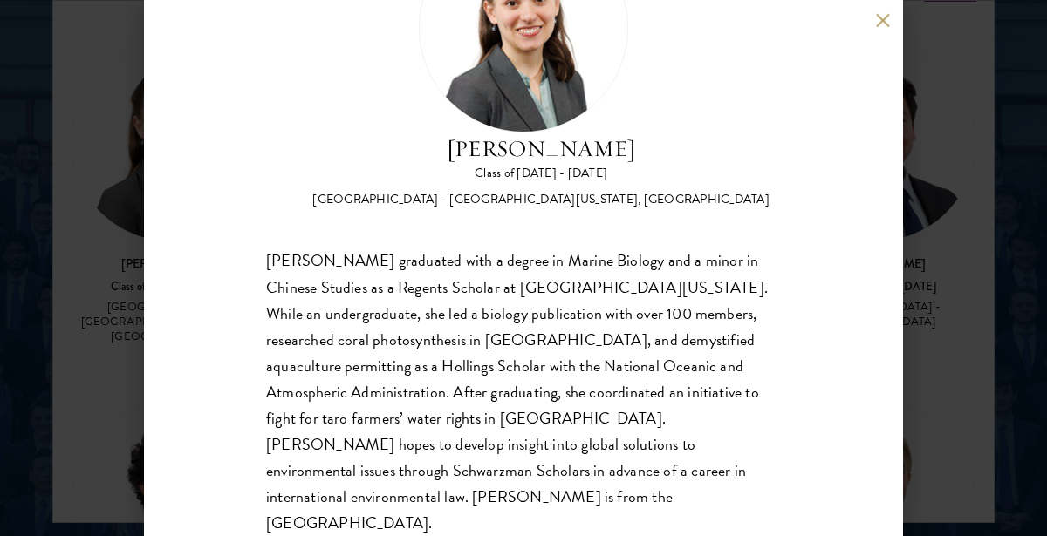
click at [886, 25] on button at bounding box center [882, 20] width 15 height 15
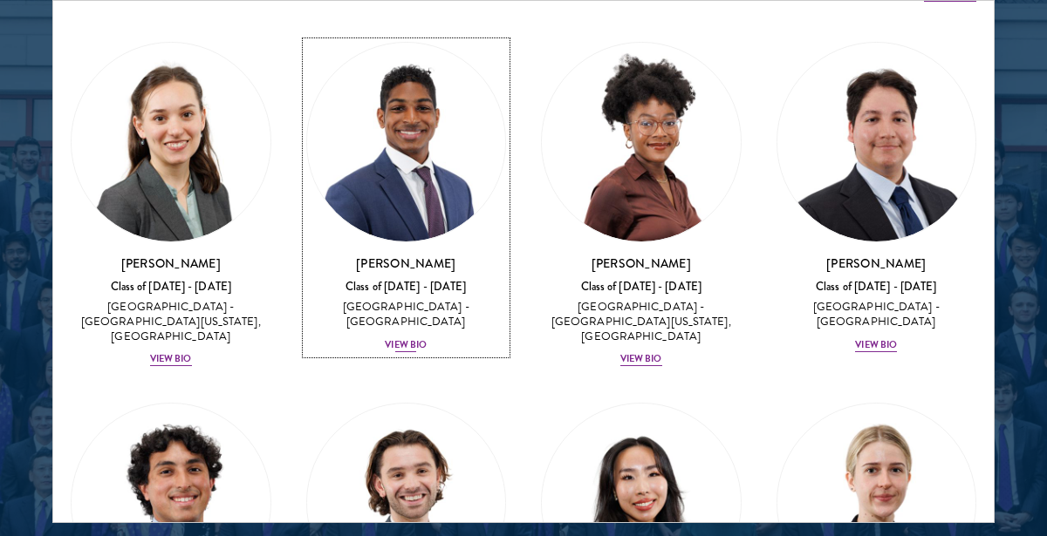
click at [399, 342] on div "View Bio" at bounding box center [406, 345] width 42 height 14
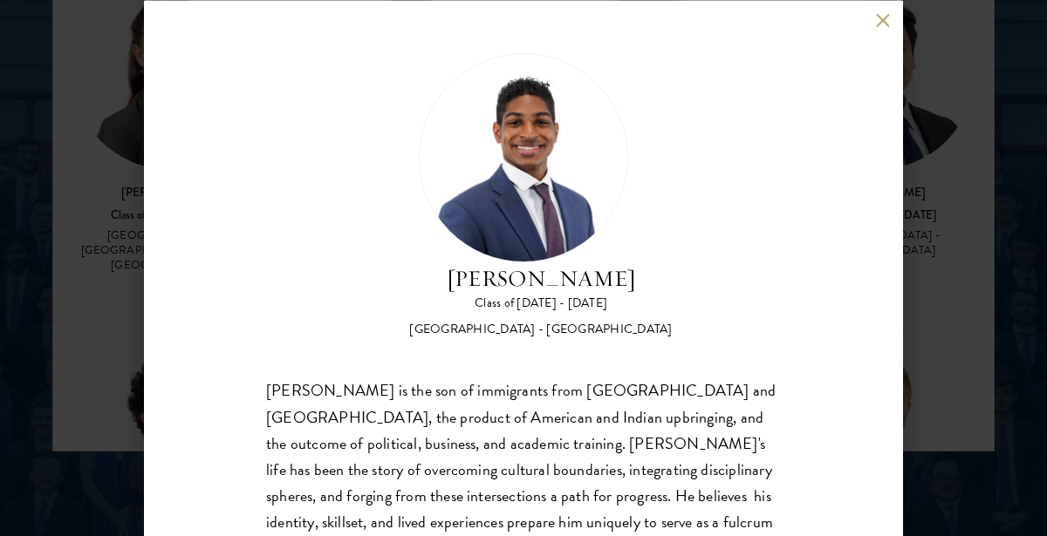
click at [880, 14] on button at bounding box center [882, 20] width 15 height 15
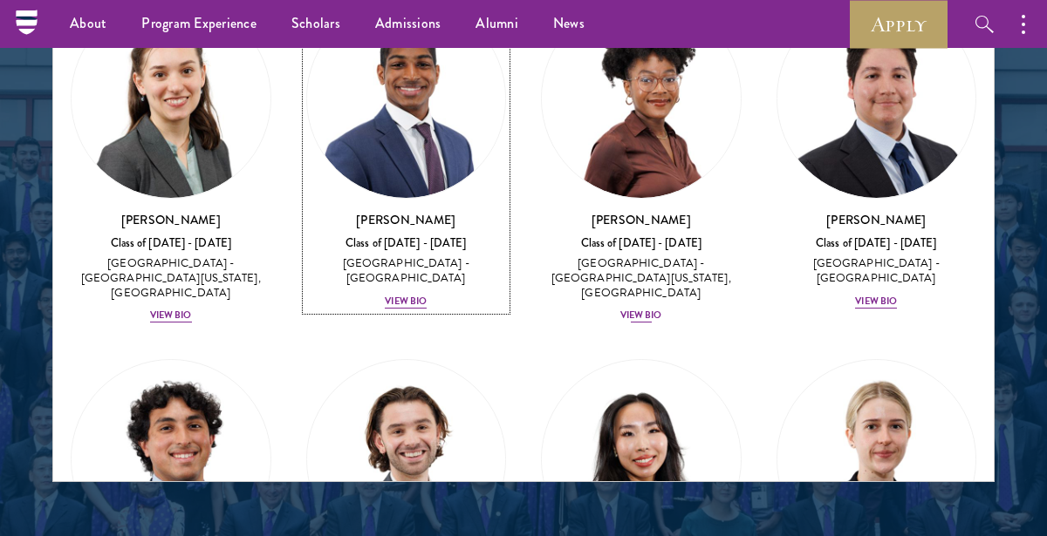
scroll to position [27, 0]
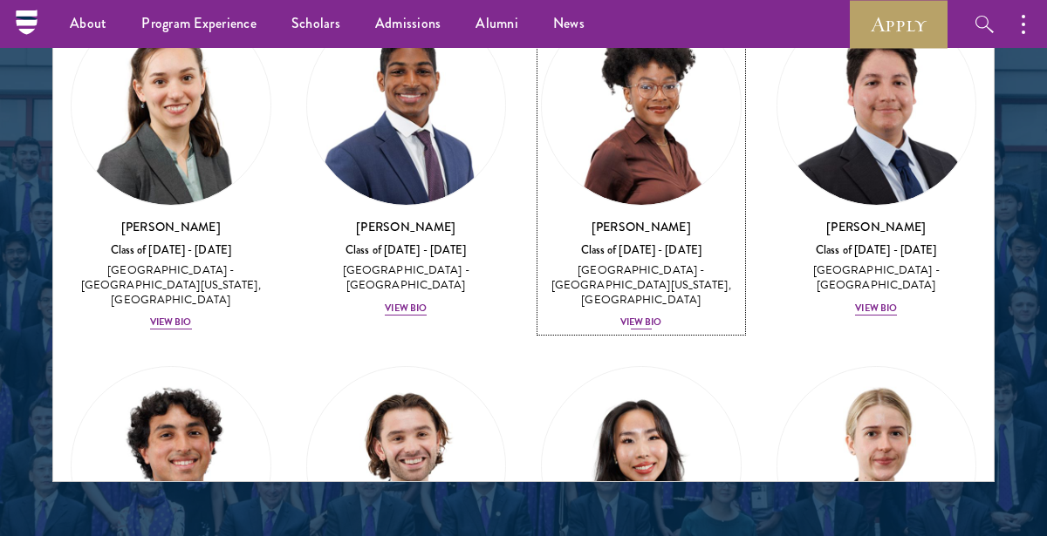
click at [643, 316] on div "View Bio" at bounding box center [641, 323] width 42 height 14
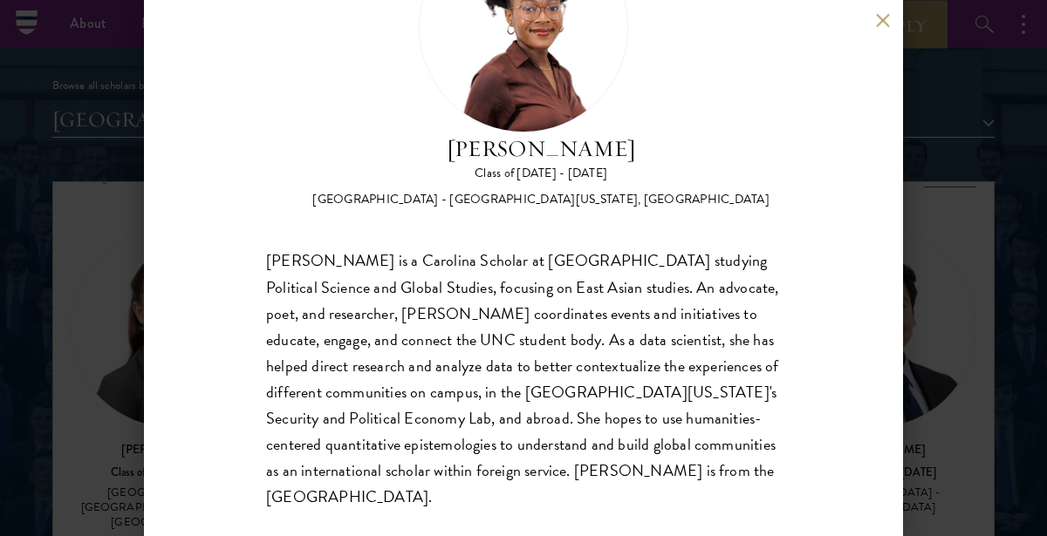
scroll to position [2084, 0]
click at [877, 17] on button at bounding box center [882, 20] width 15 height 15
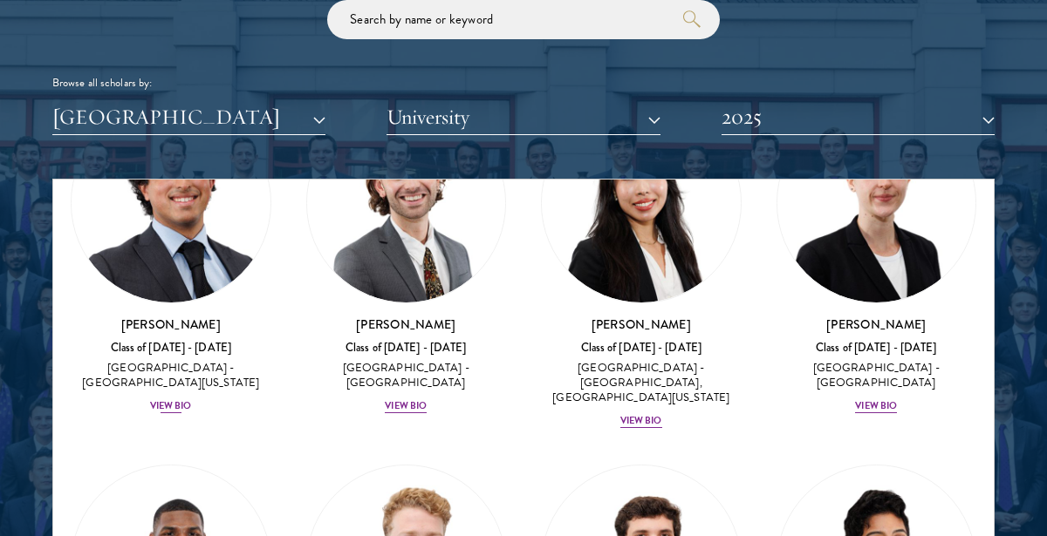
scroll to position [511, 0]
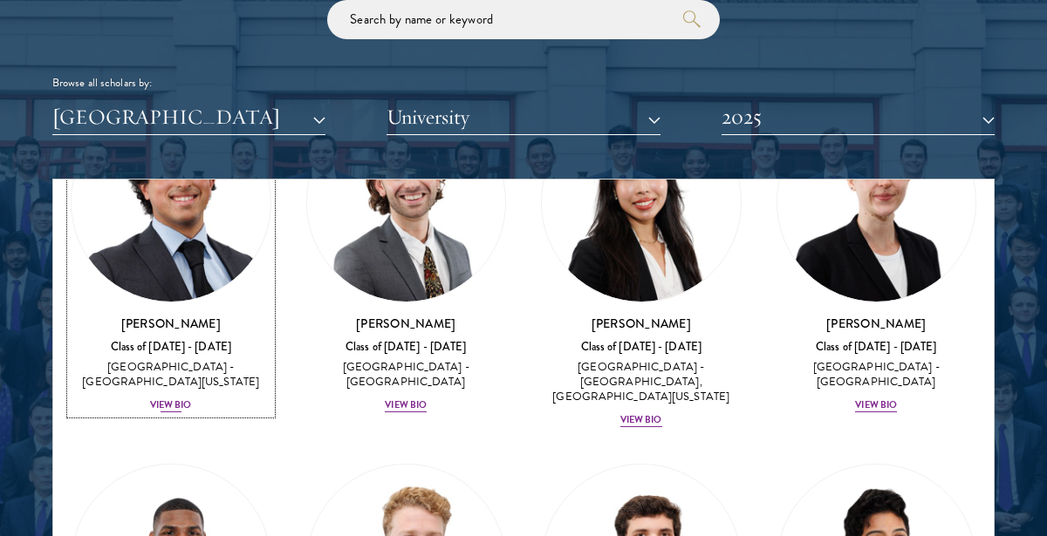
click at [161, 399] on div "View Bio" at bounding box center [171, 406] width 42 height 14
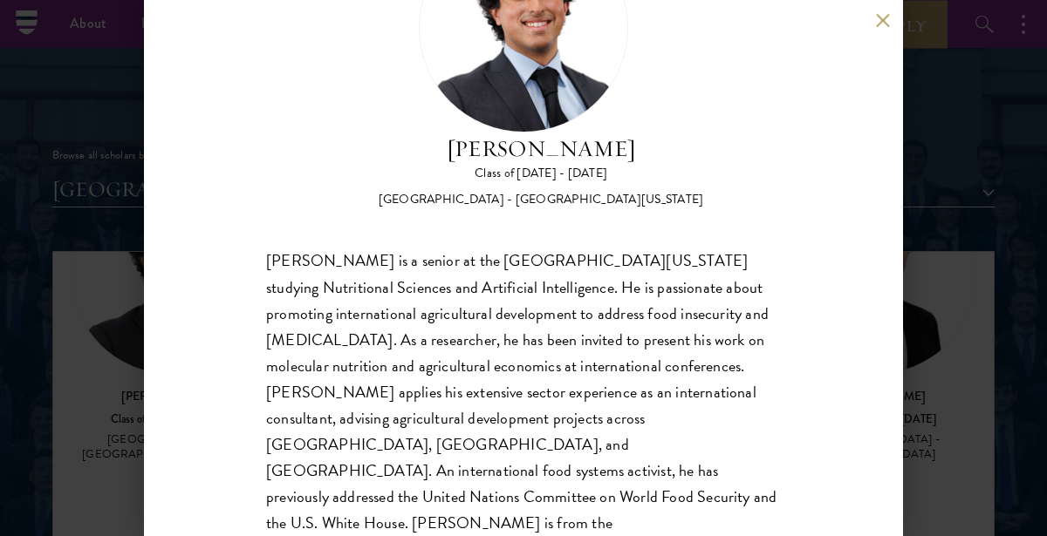
scroll to position [2016, 0]
click at [882, 15] on button at bounding box center [882, 20] width 15 height 15
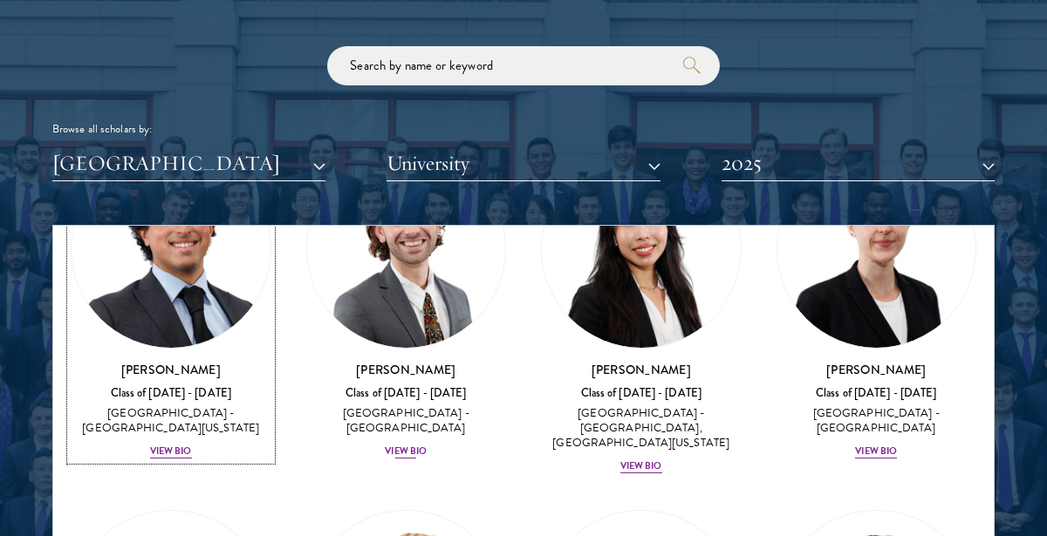
scroll to position [419, 0]
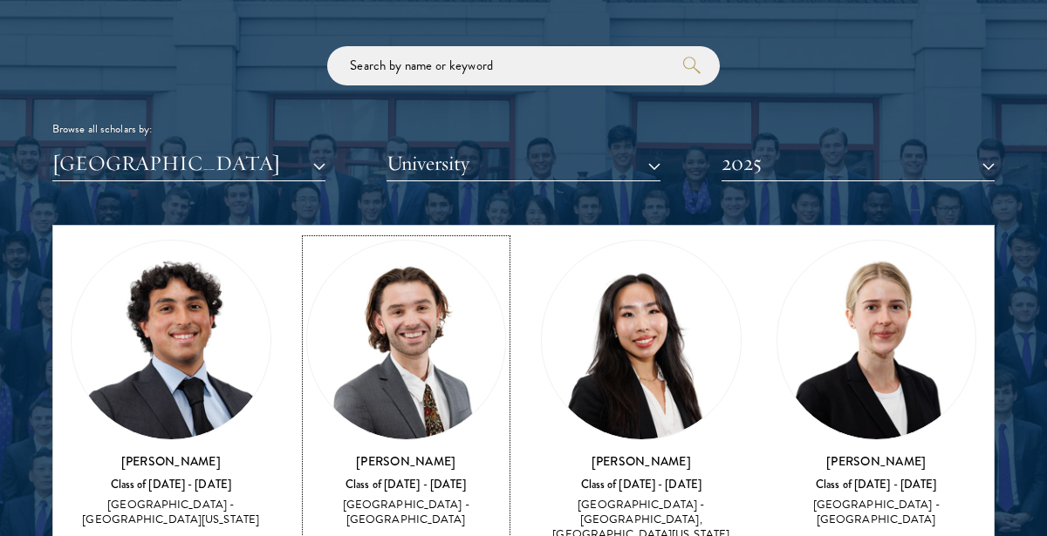
click at [424, 498] on div "[GEOGRAPHIC_DATA] - [GEOGRAPHIC_DATA]" at bounding box center [406, 513] width 201 height 30
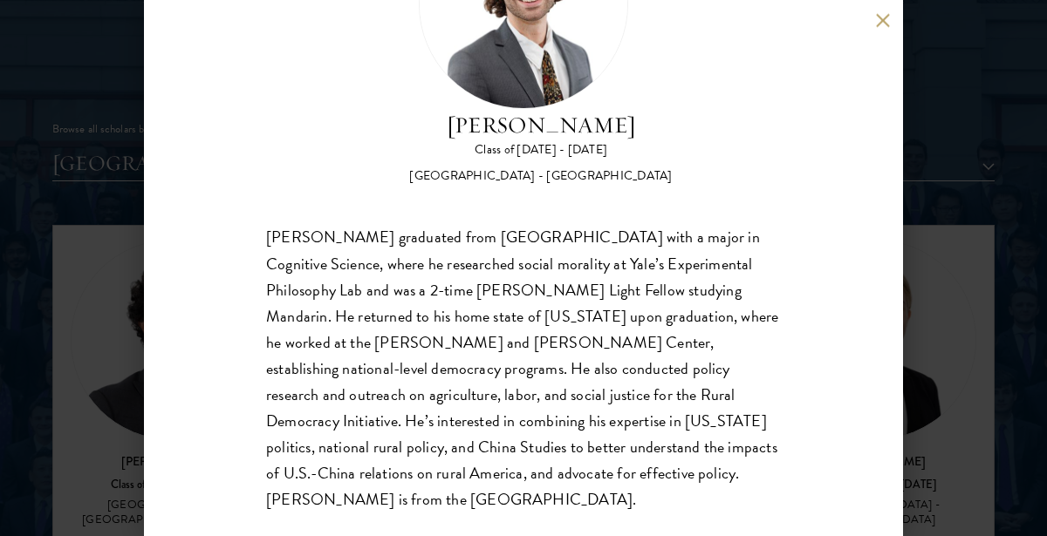
scroll to position [155, 0]
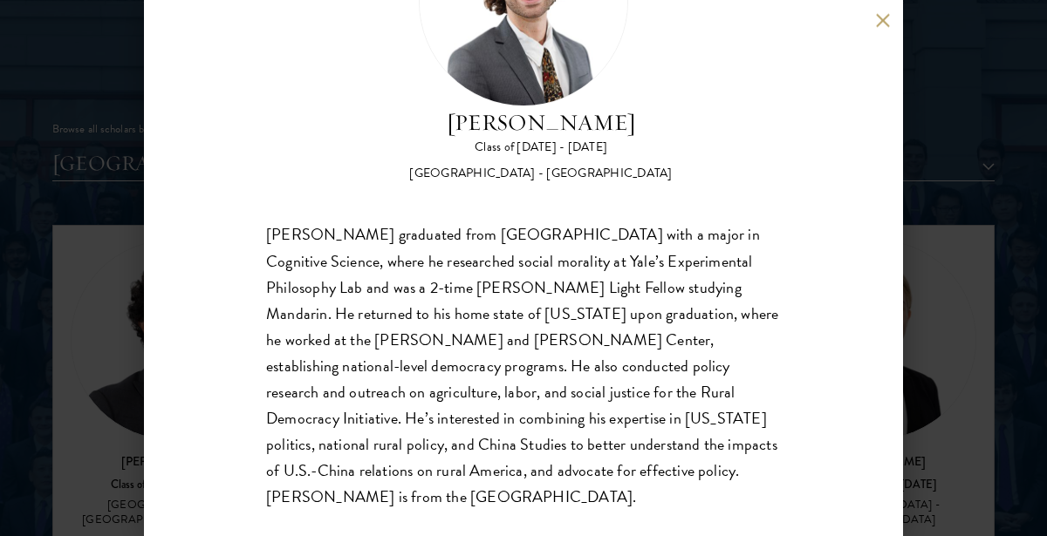
click at [879, 24] on button at bounding box center [882, 20] width 15 height 15
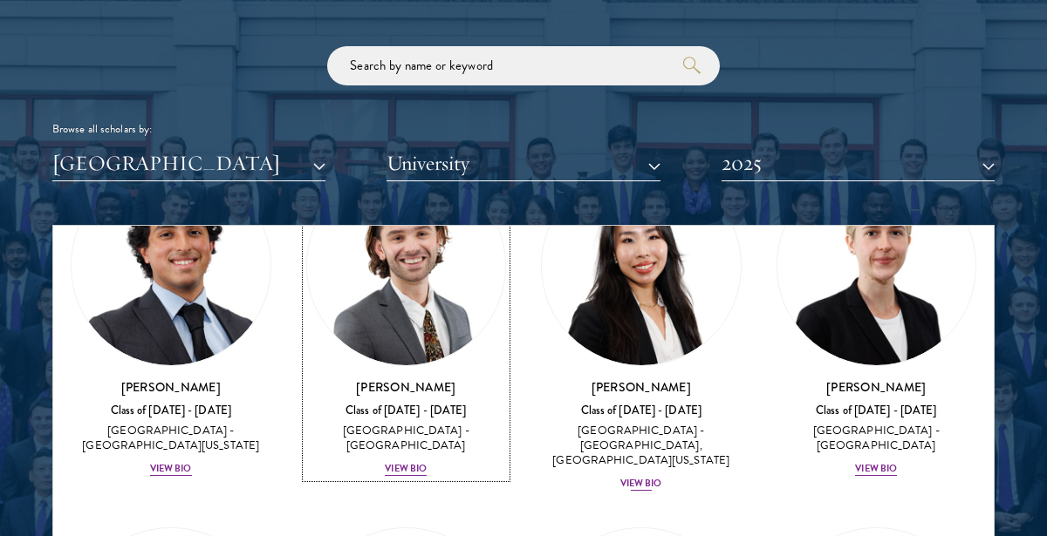
scroll to position [494, 0]
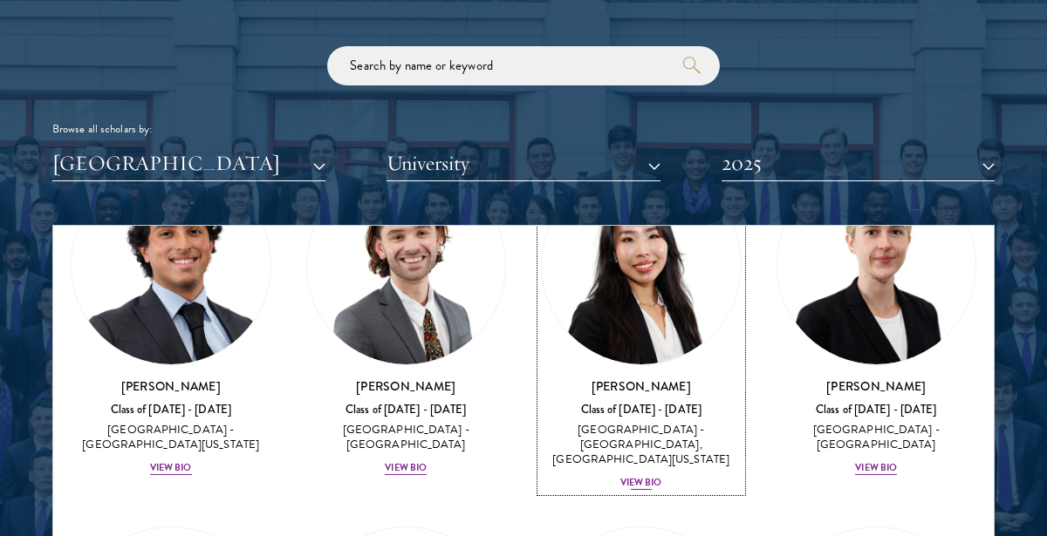
click at [656, 476] on div "View Bio" at bounding box center [641, 483] width 42 height 14
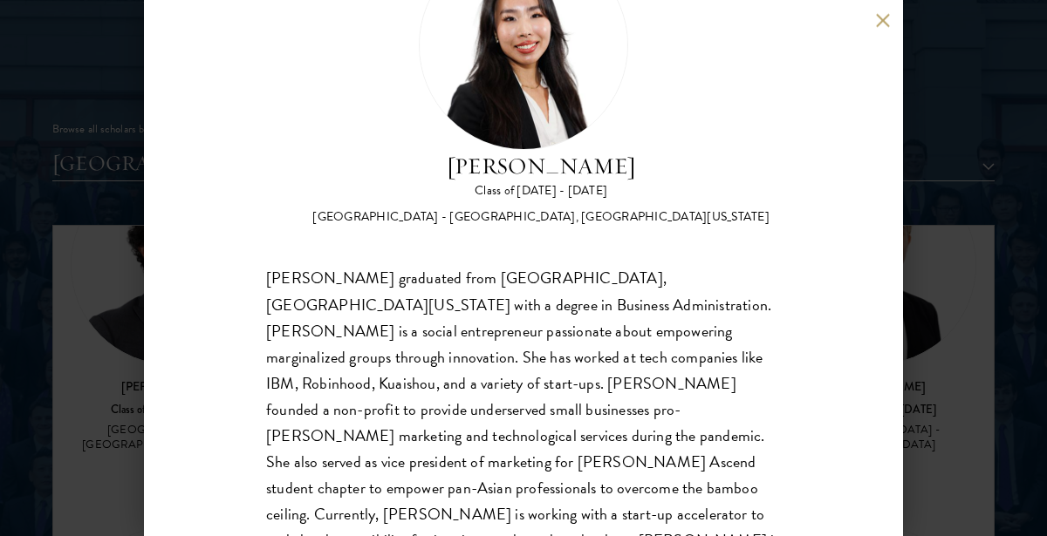
scroll to position [144, 0]
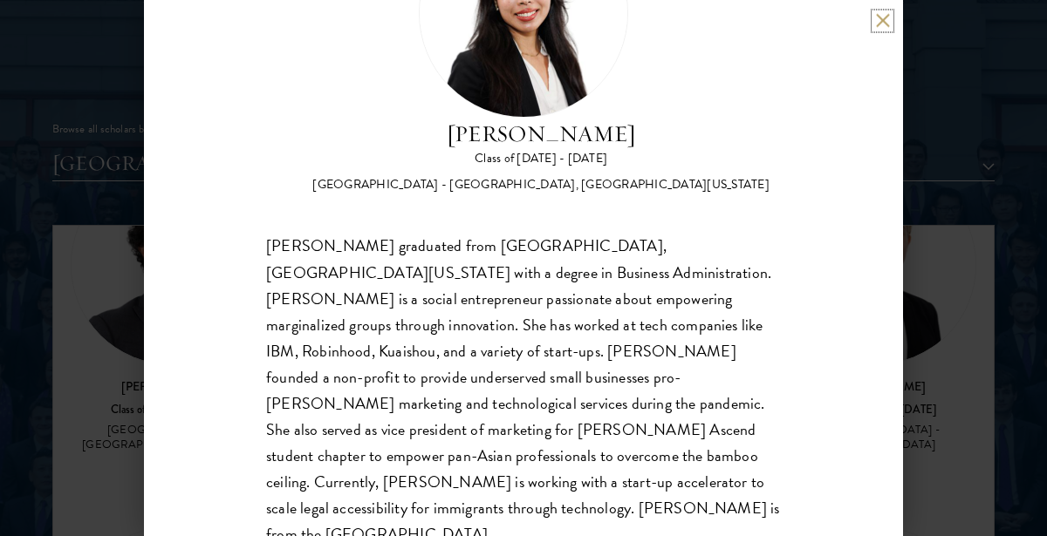
click at [882, 26] on button at bounding box center [882, 20] width 15 height 15
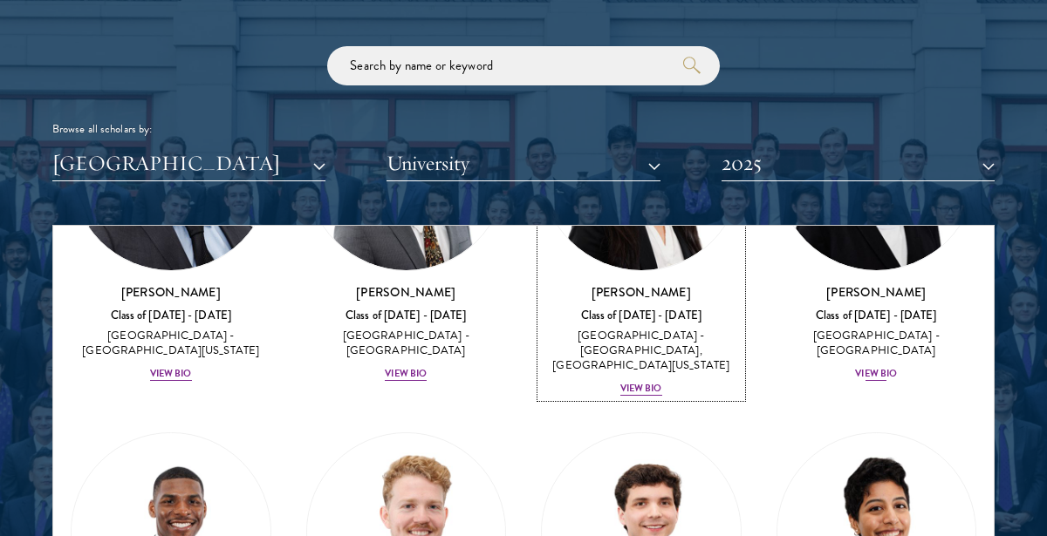
scroll to position [612, 0]
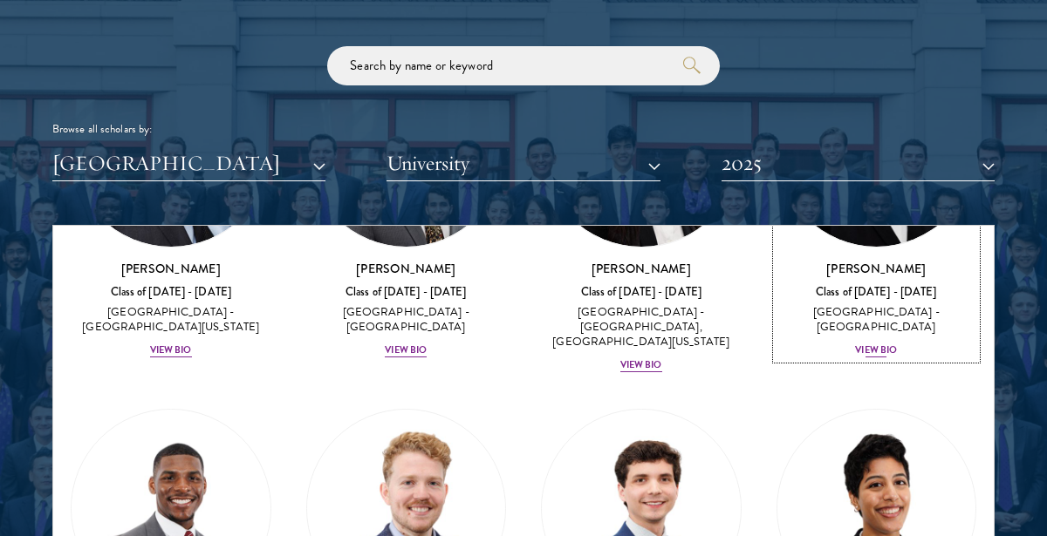
click at [866, 344] on div "View Bio" at bounding box center [876, 351] width 42 height 14
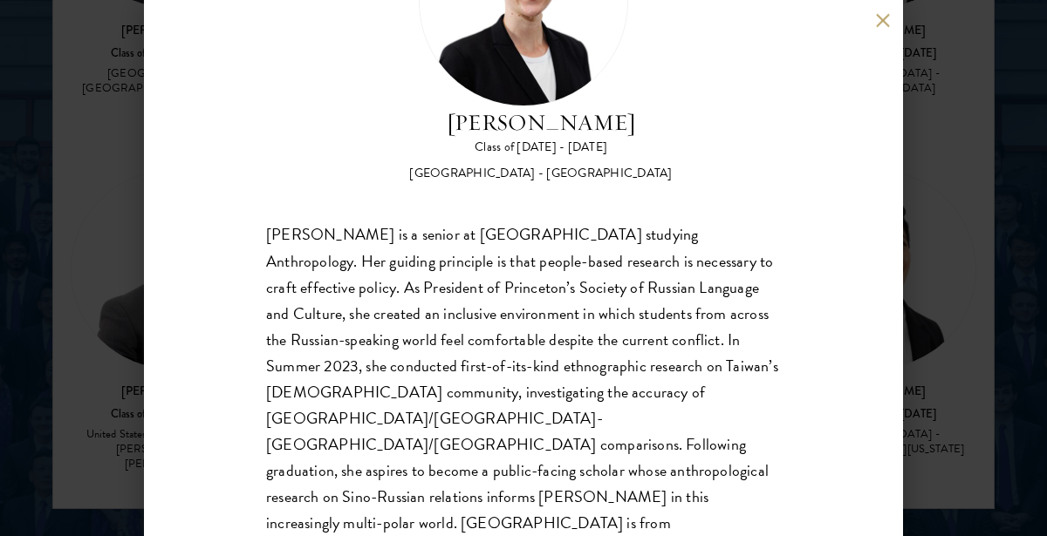
scroll to position [2301, 0]
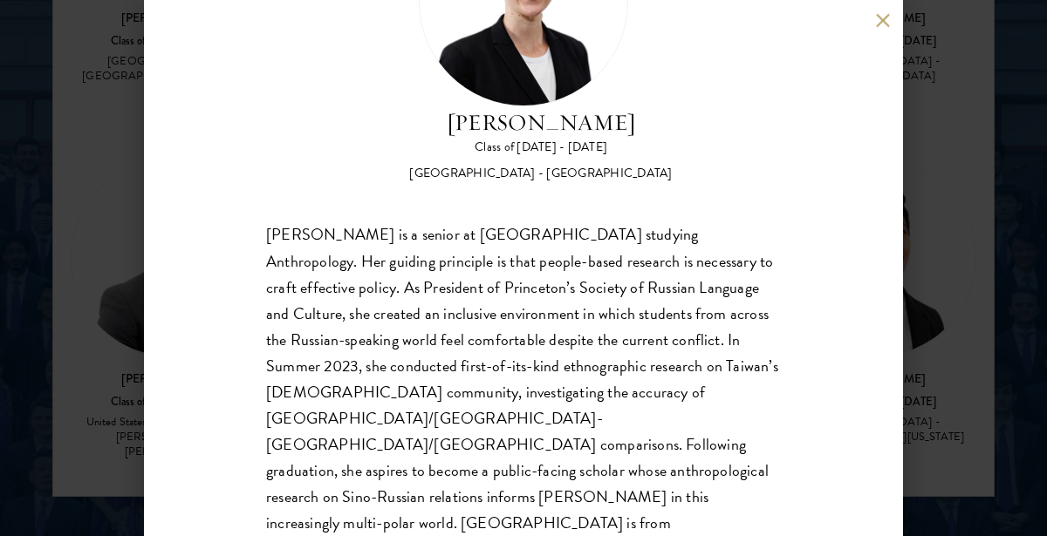
click at [879, 24] on button at bounding box center [882, 20] width 15 height 15
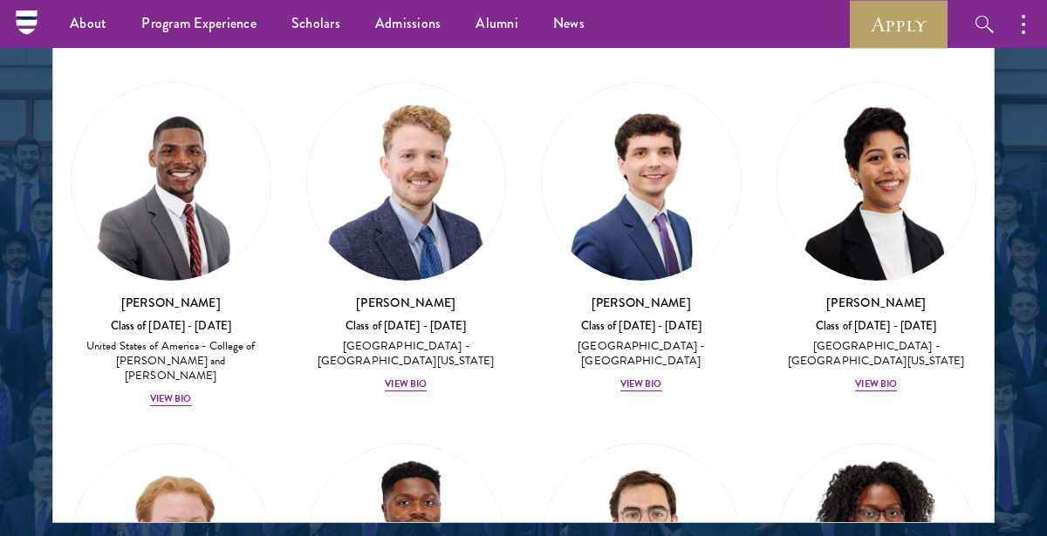
scroll to position [725, 0]
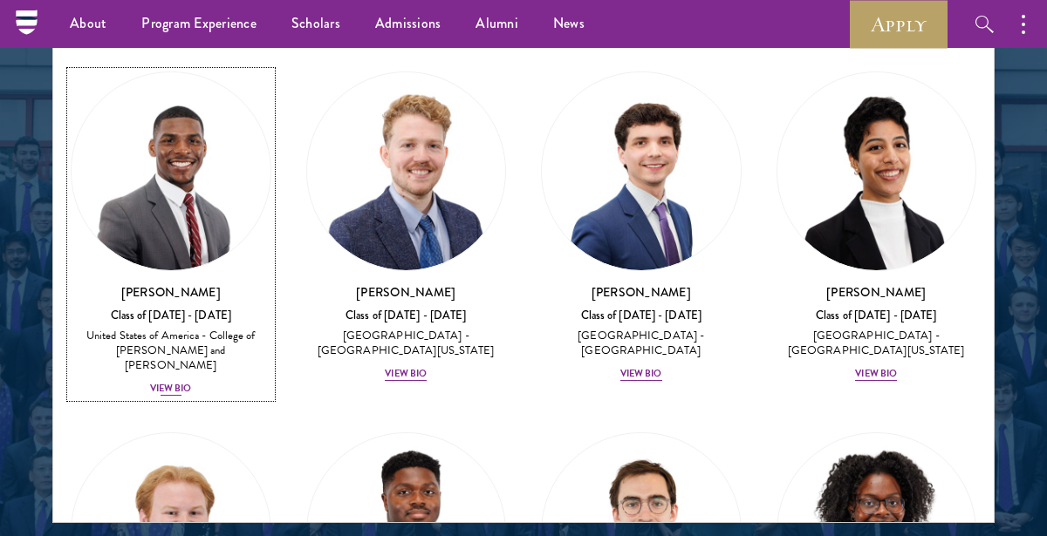
click at [172, 382] on div "View Bio" at bounding box center [171, 389] width 42 height 14
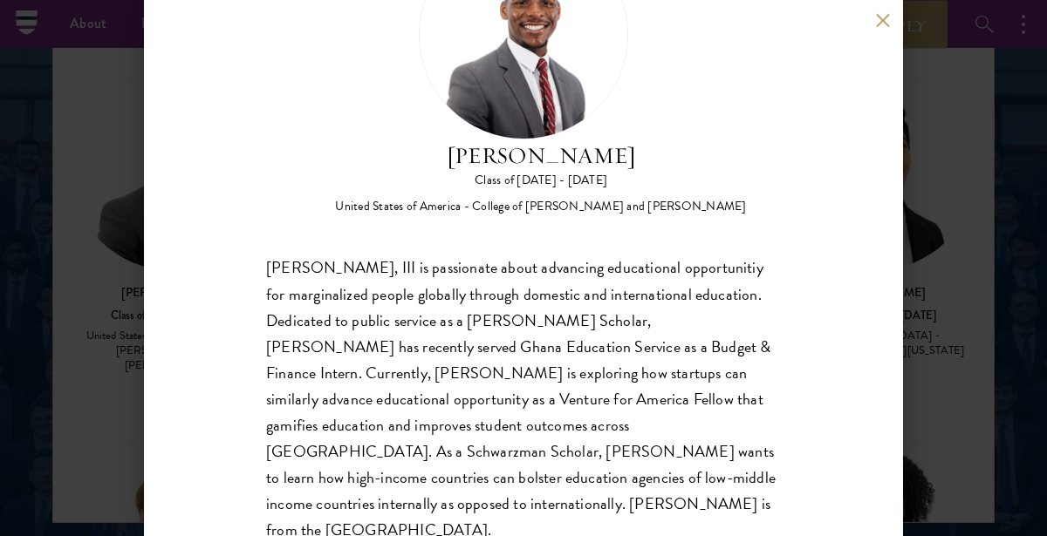
scroll to position [129, 0]
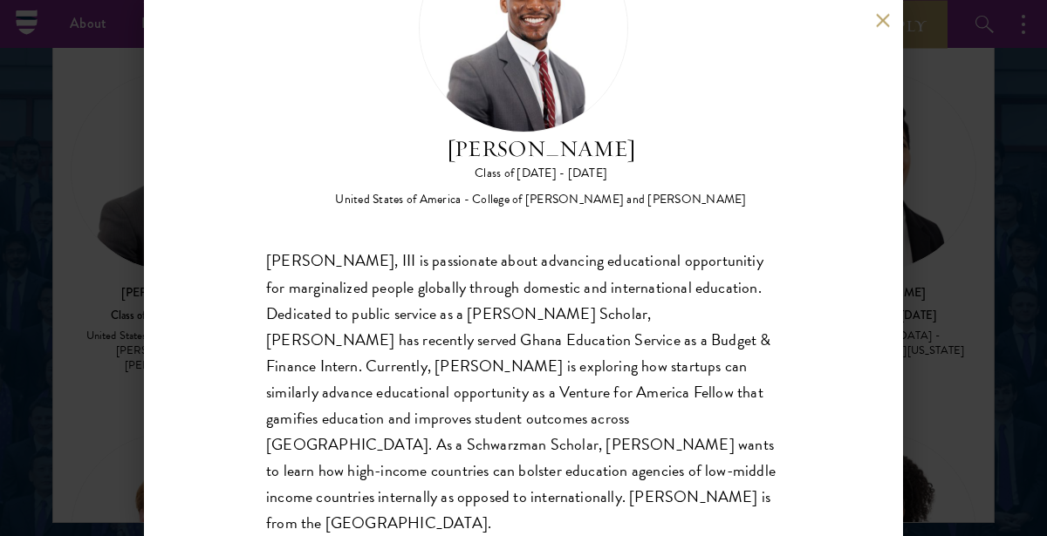
click at [883, 21] on button at bounding box center [882, 20] width 15 height 15
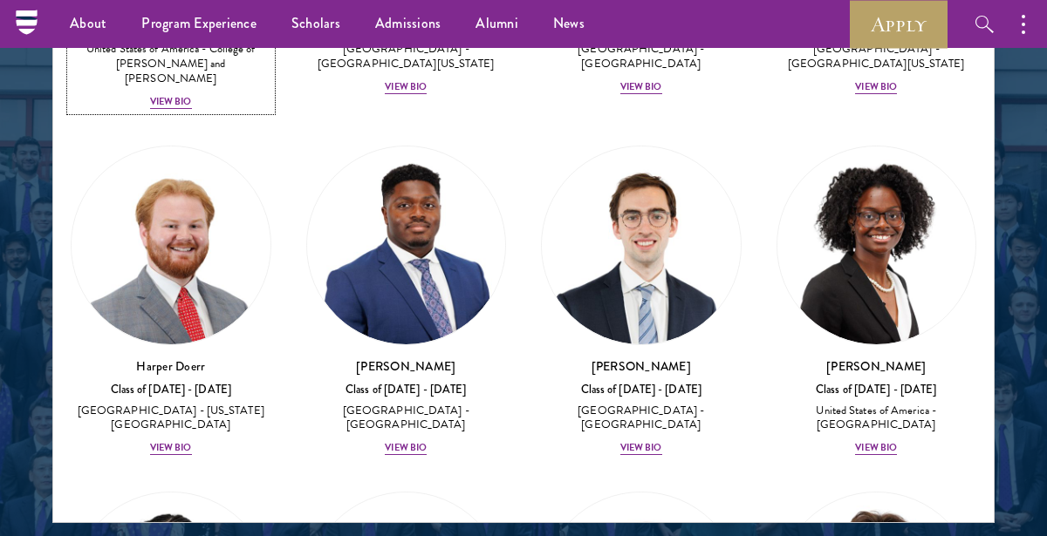
scroll to position [992, 0]
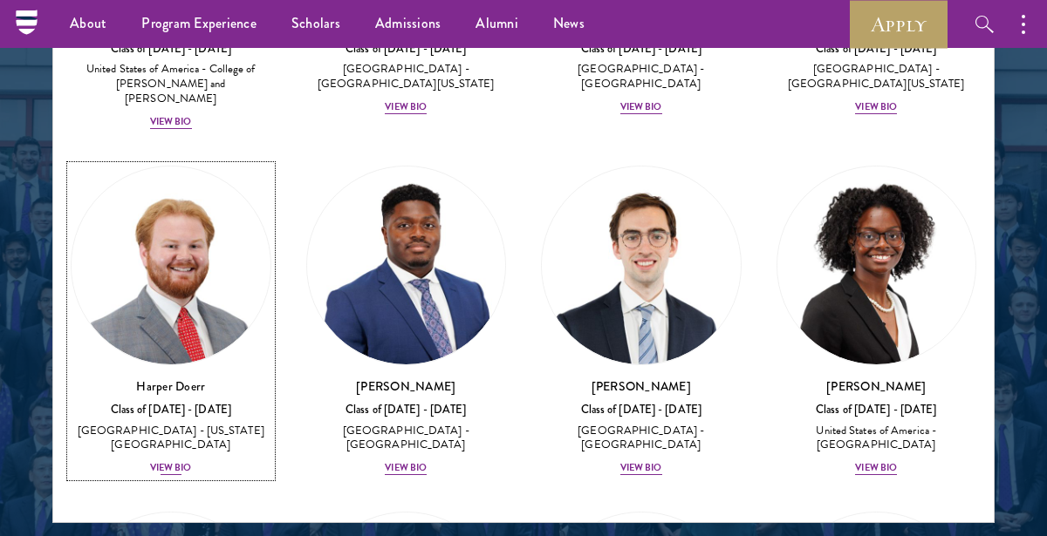
click at [160, 461] on div "View Bio" at bounding box center [171, 468] width 42 height 14
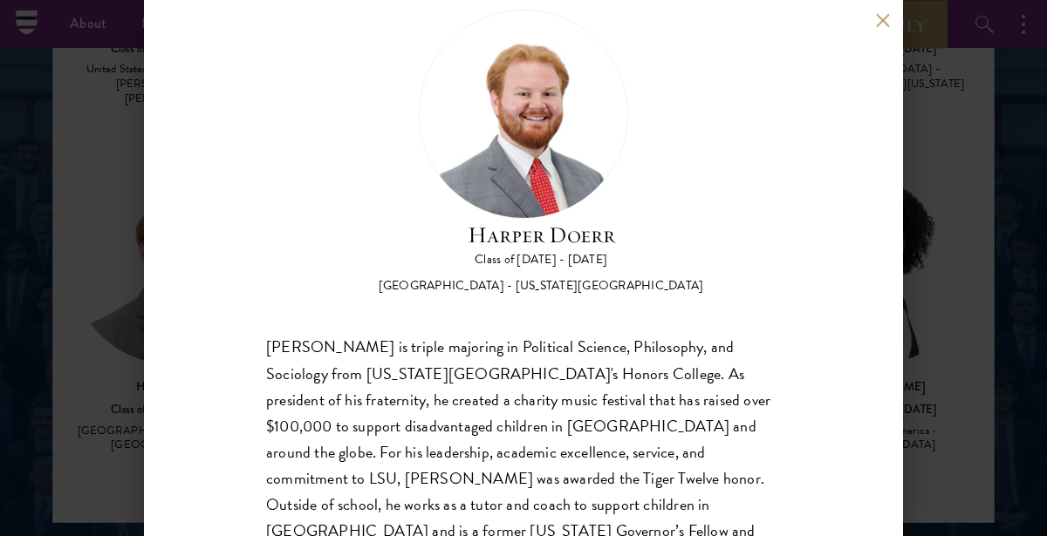
scroll to position [44, 0]
click at [922, 406] on div "[PERSON_NAME] Class of [DATE] - [DATE] [GEOGRAPHIC_DATA] - [US_STATE][GEOGRAPHI…" at bounding box center [523, 268] width 1047 height 536
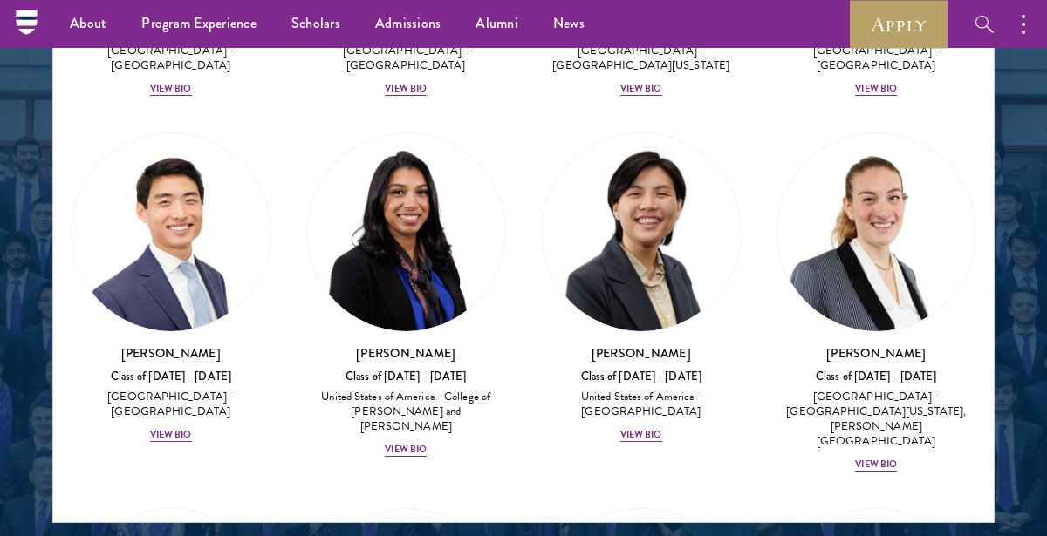
scroll to position [1724, 0]
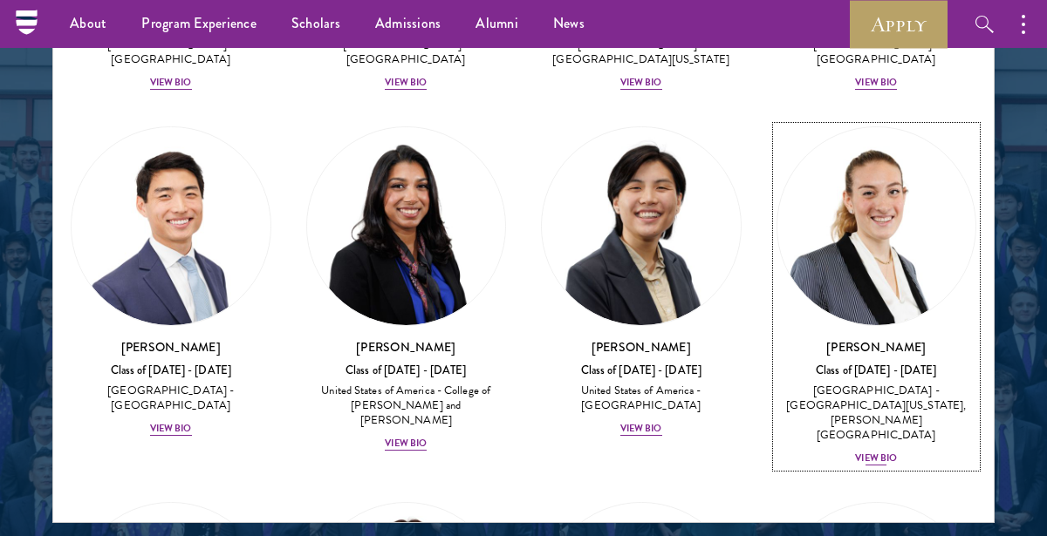
click at [858, 452] on div "View Bio" at bounding box center [876, 459] width 42 height 14
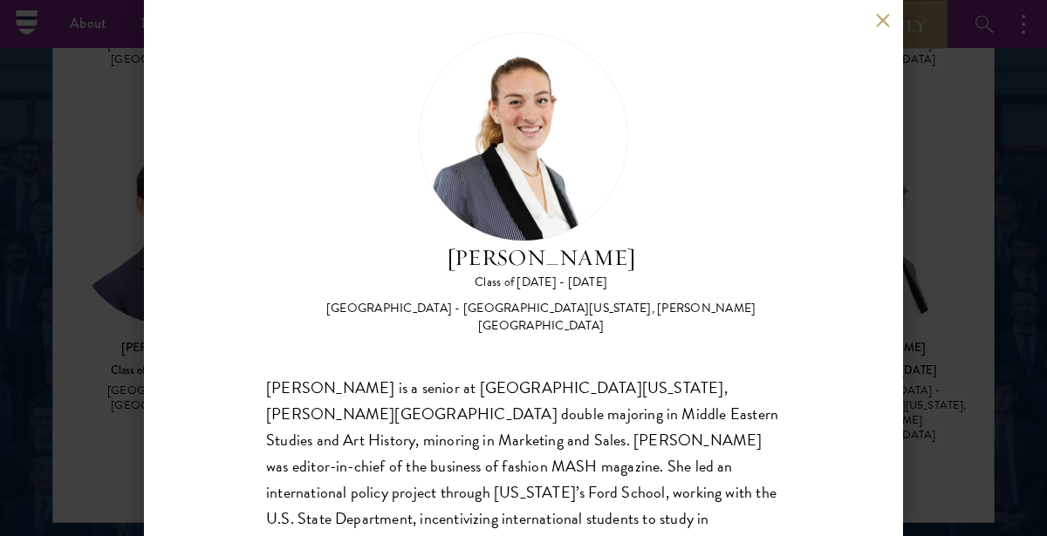
scroll to position [15, 0]
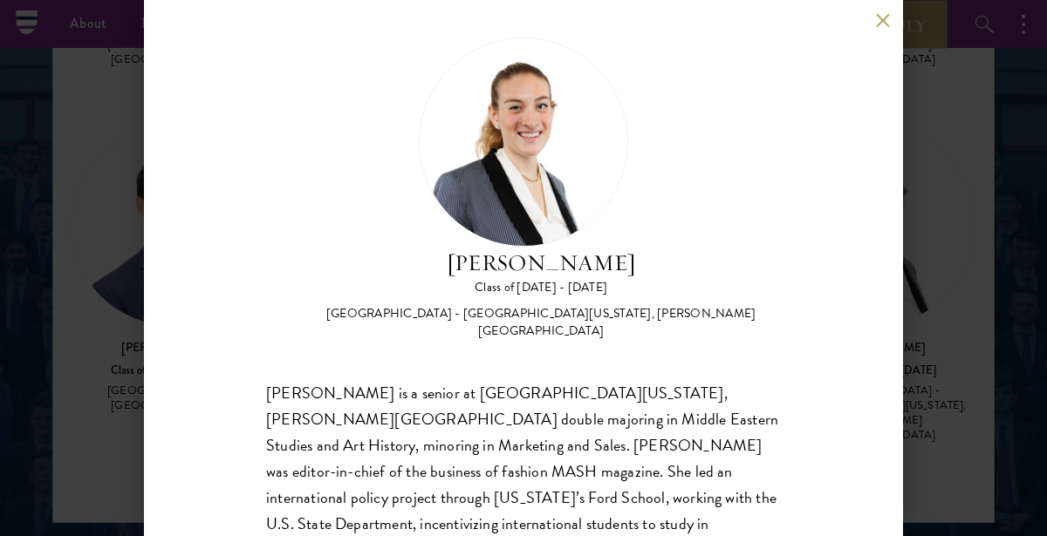
click at [881, 25] on button at bounding box center [882, 20] width 15 height 15
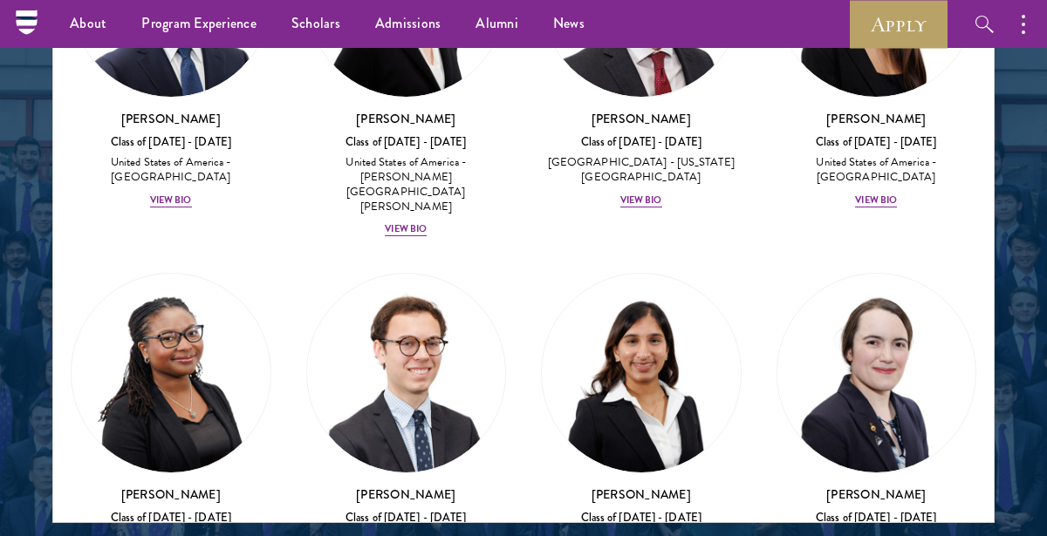
scroll to position [2331, 0]
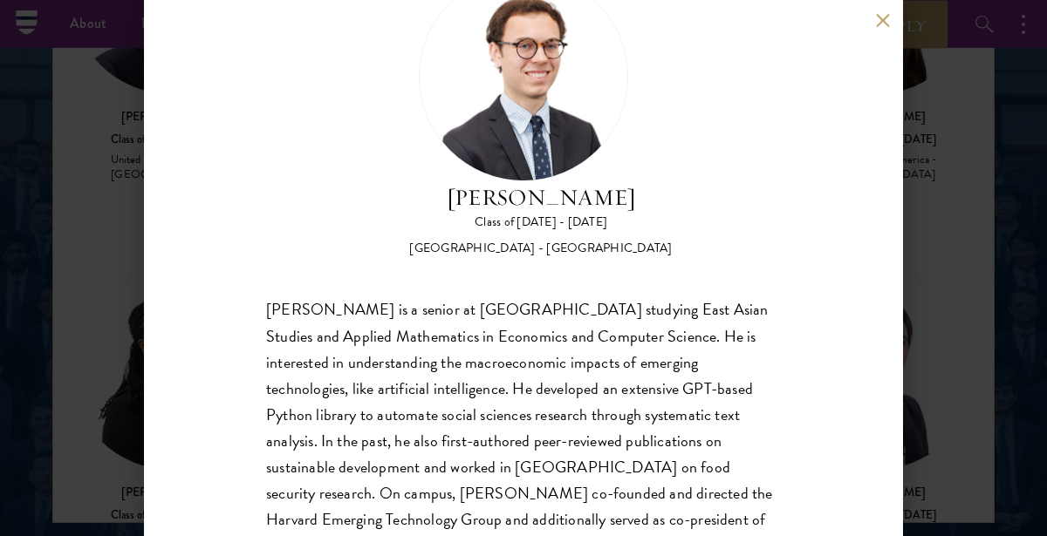
scroll to position [84, 0]
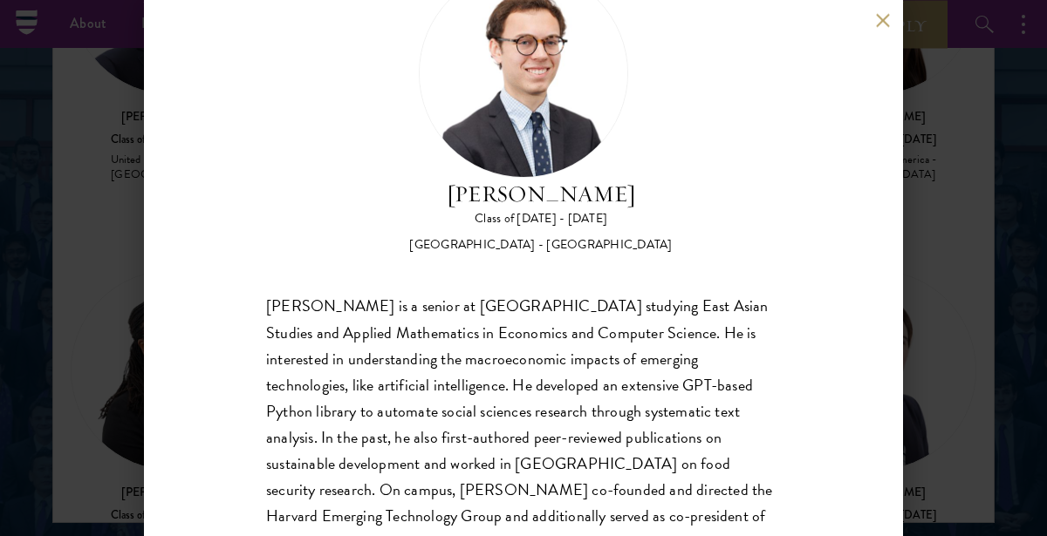
click at [882, 24] on button at bounding box center [882, 20] width 15 height 15
